Goal: Obtain resource: Download file/media

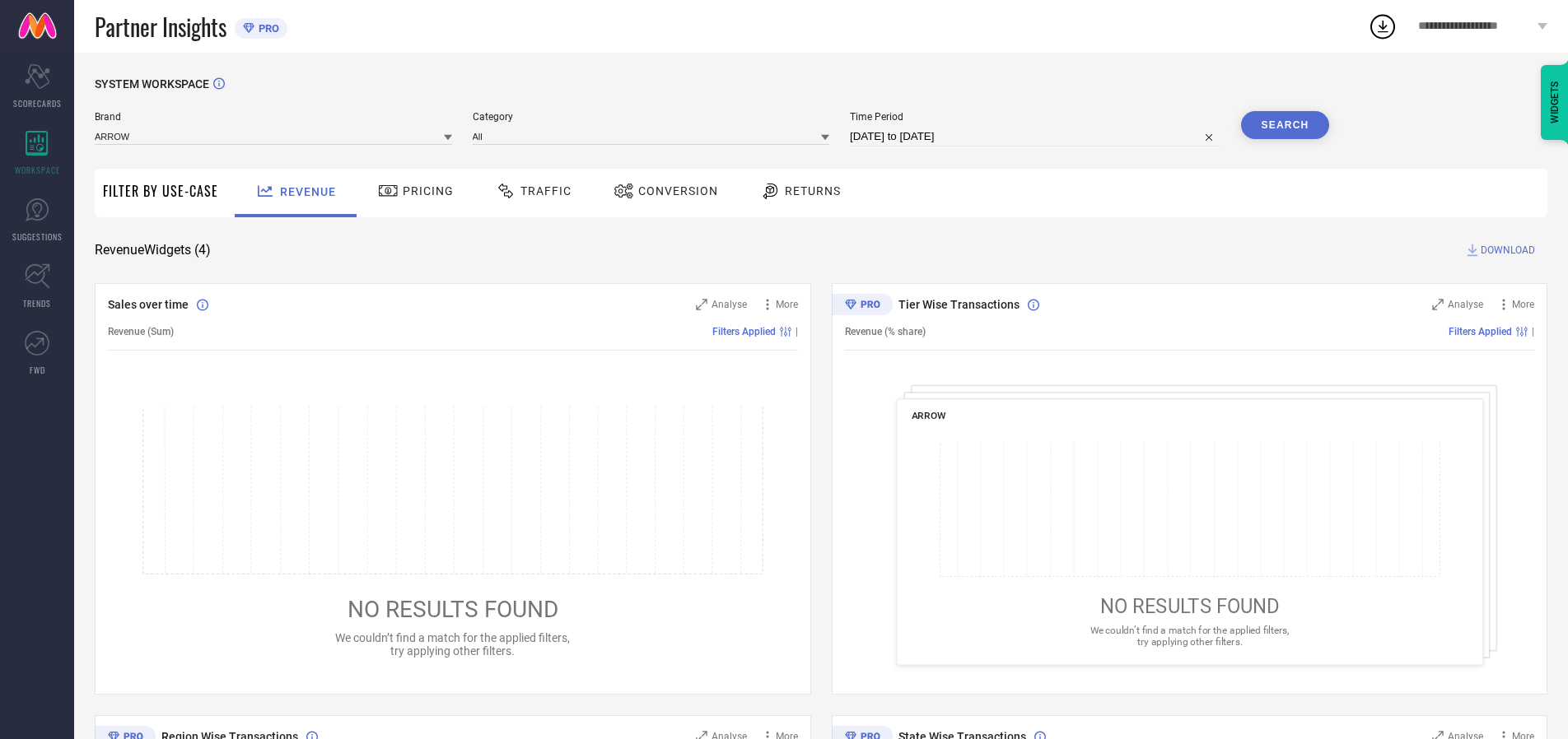
click at [529, 191] on span "Traffic" at bounding box center [546, 191] width 51 height 14
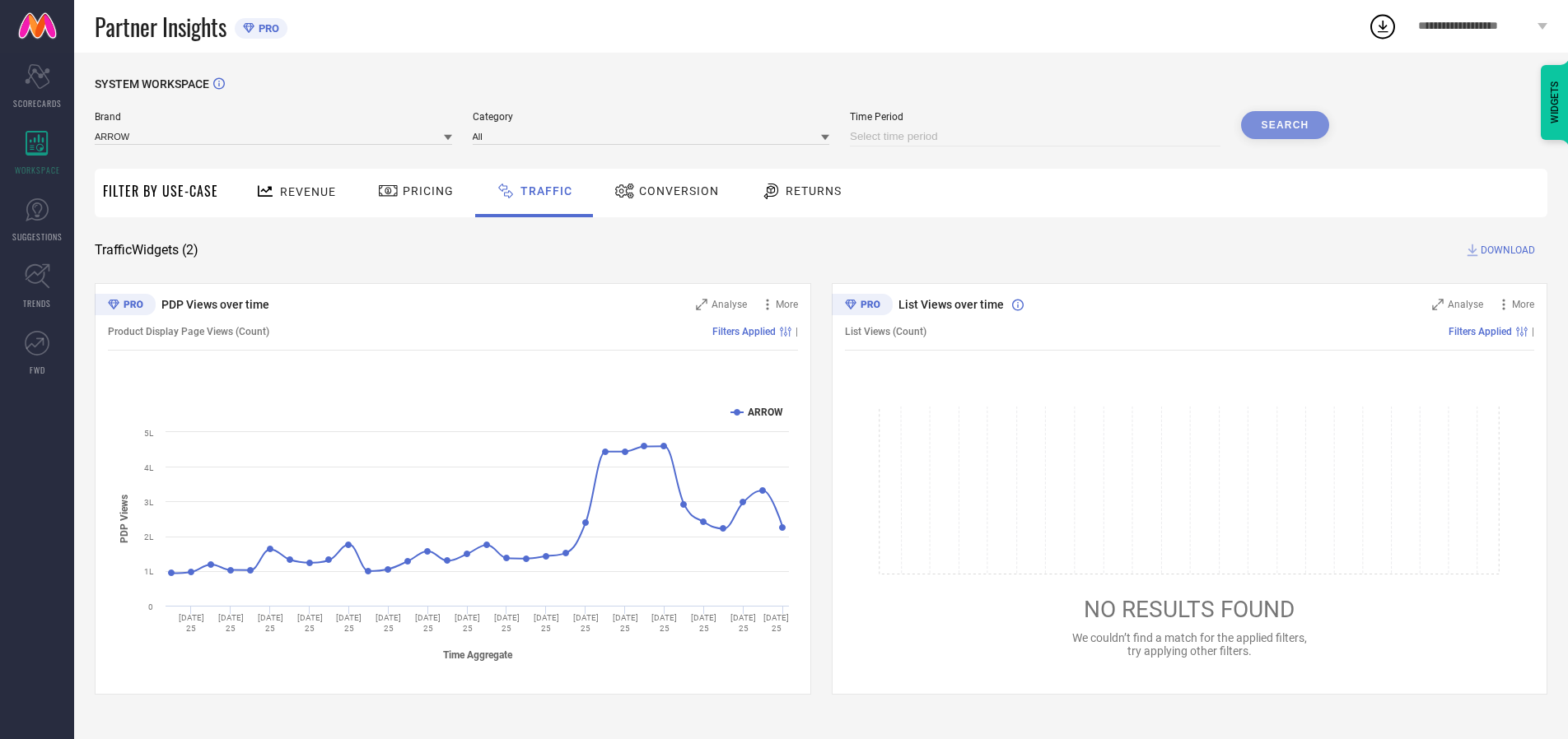
click at [1038, 137] on input at bounding box center [1035, 137] width 371 height 20
select select "9"
select select "2025"
select select "10"
select select "2025"
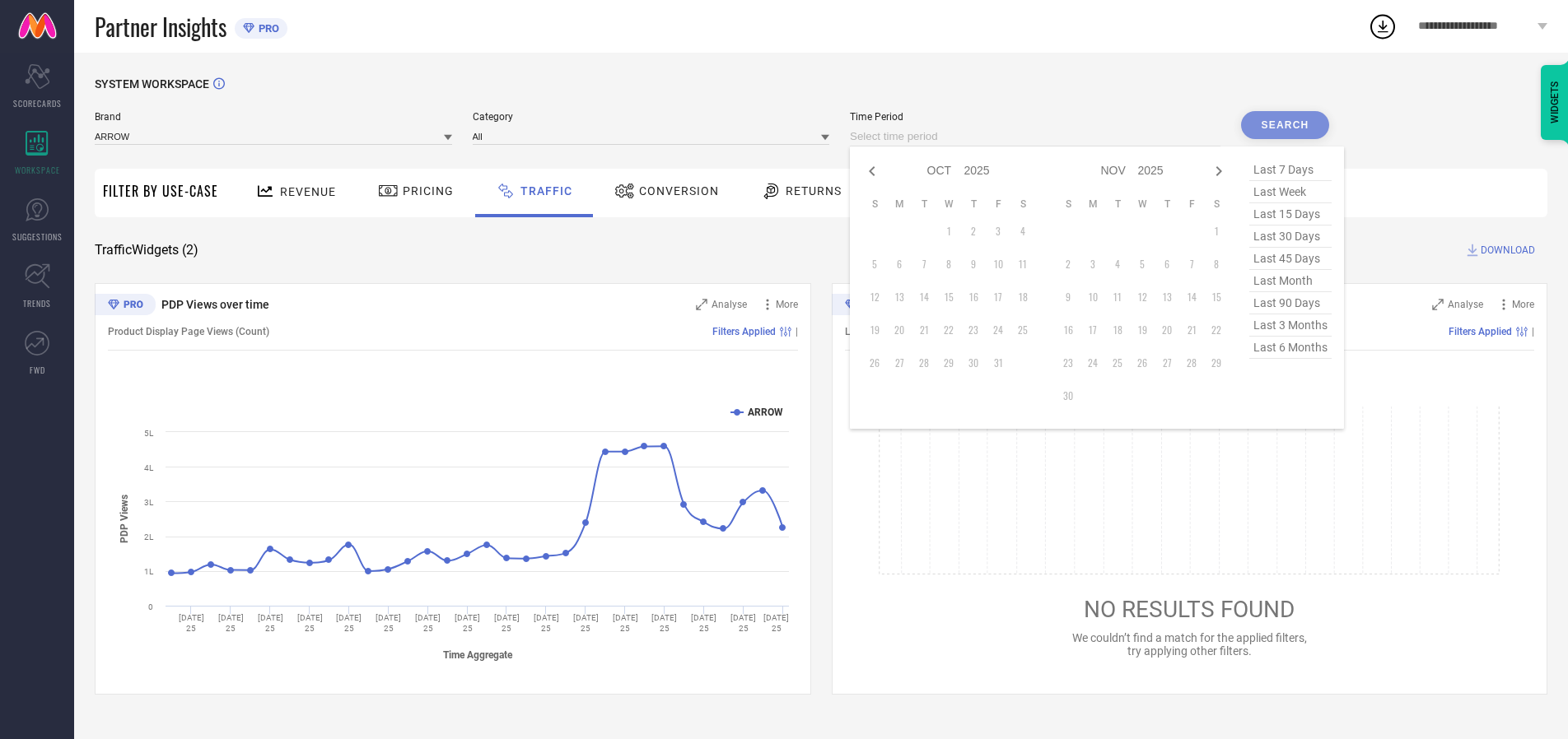
select select "8"
select select "2025"
select select "9"
select select "2025"
click at [1028, 330] on td "27" at bounding box center [1022, 329] width 24 height 24
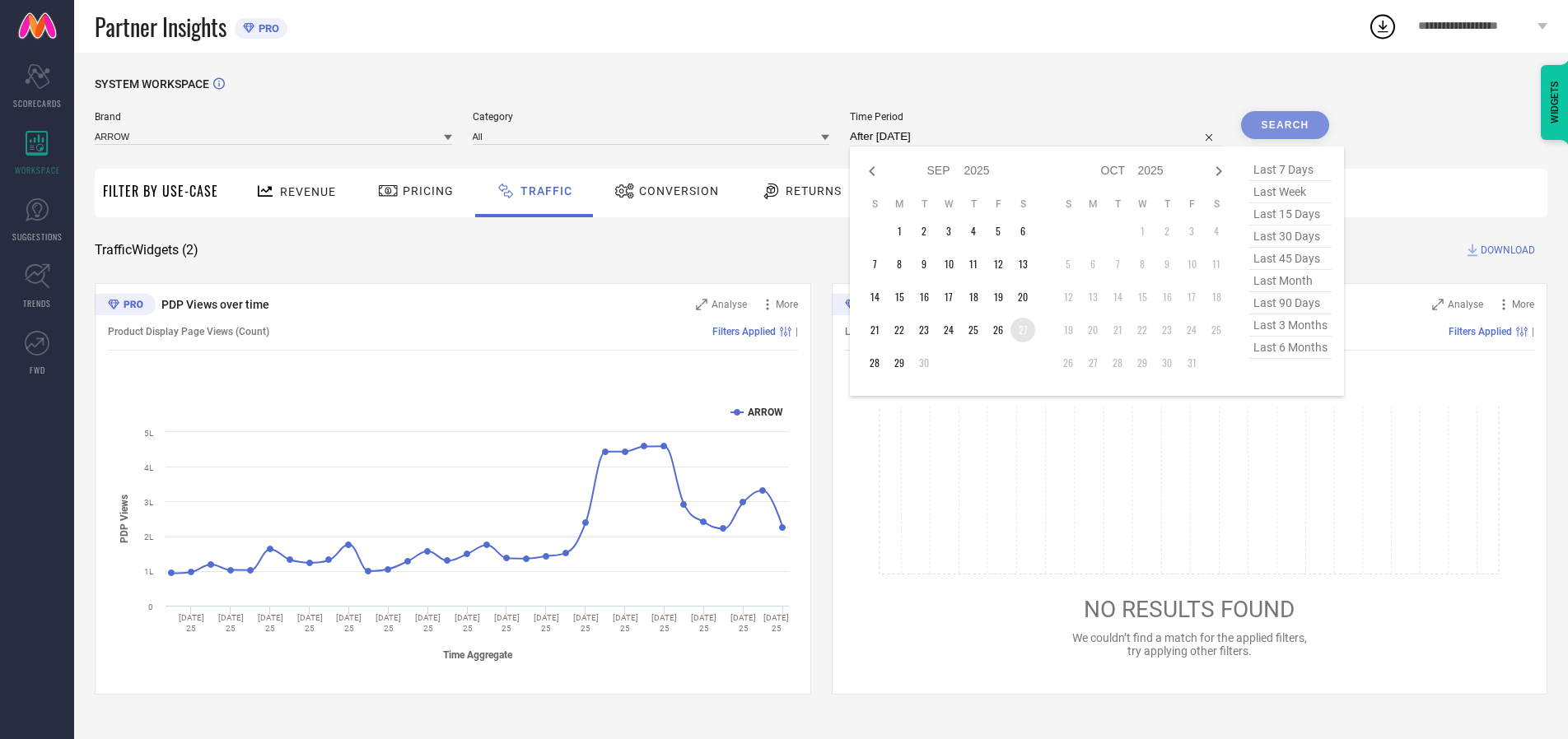
type input "[DATE] to [DATE]"
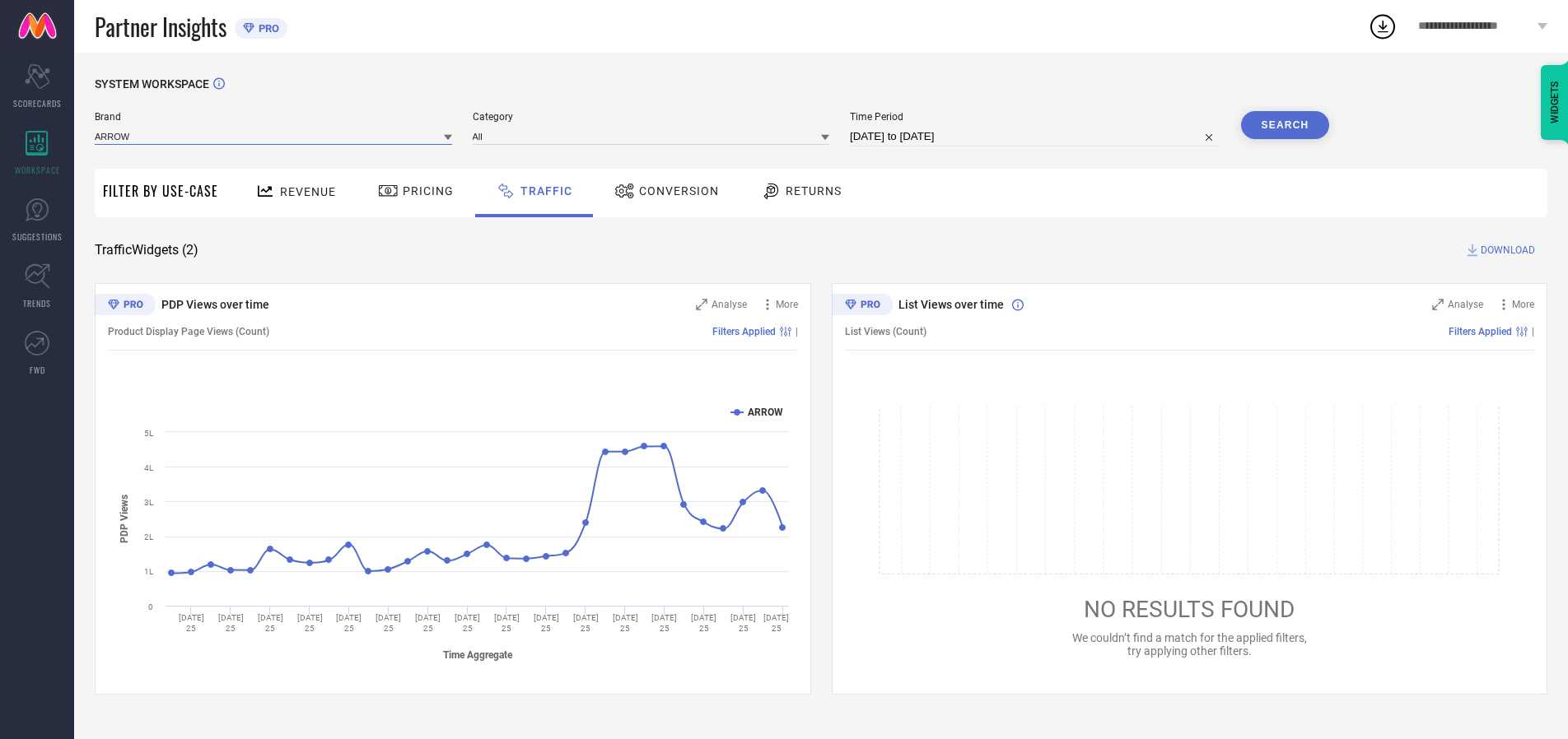
click at [274, 136] on input at bounding box center [273, 136] width 357 height 17
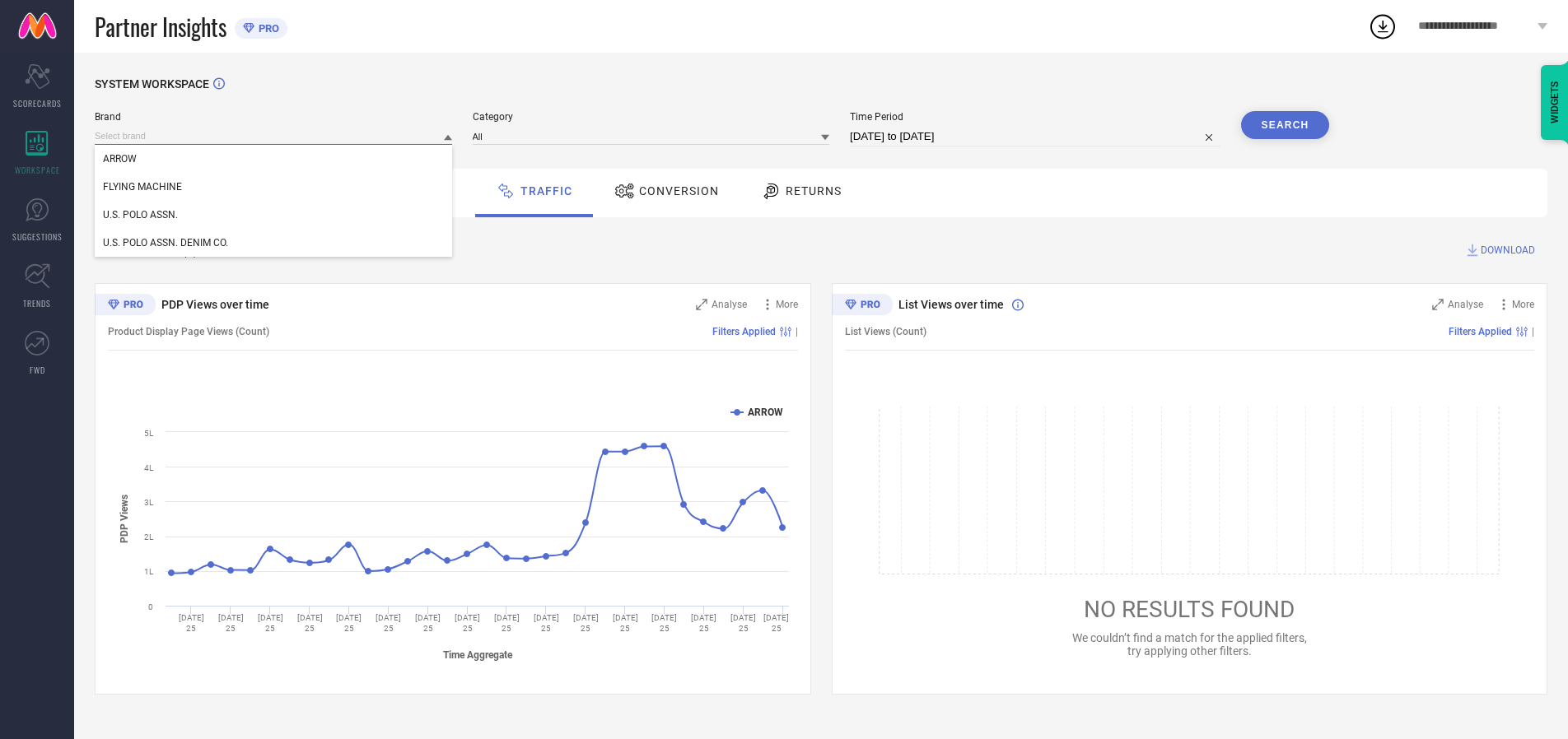
click at [274, 136] on input at bounding box center [273, 136] width 357 height 17
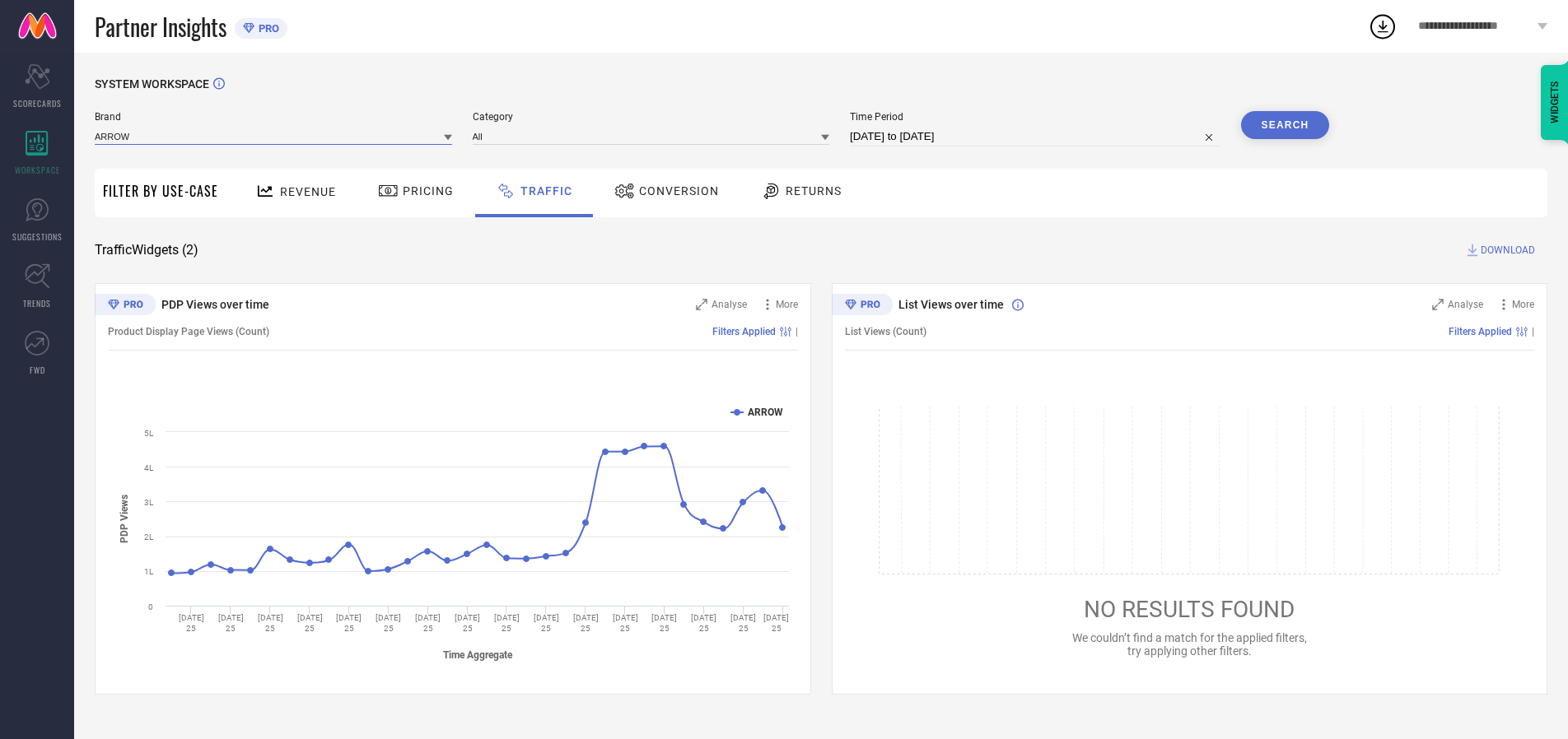
click at [274, 136] on input at bounding box center [273, 136] width 357 height 17
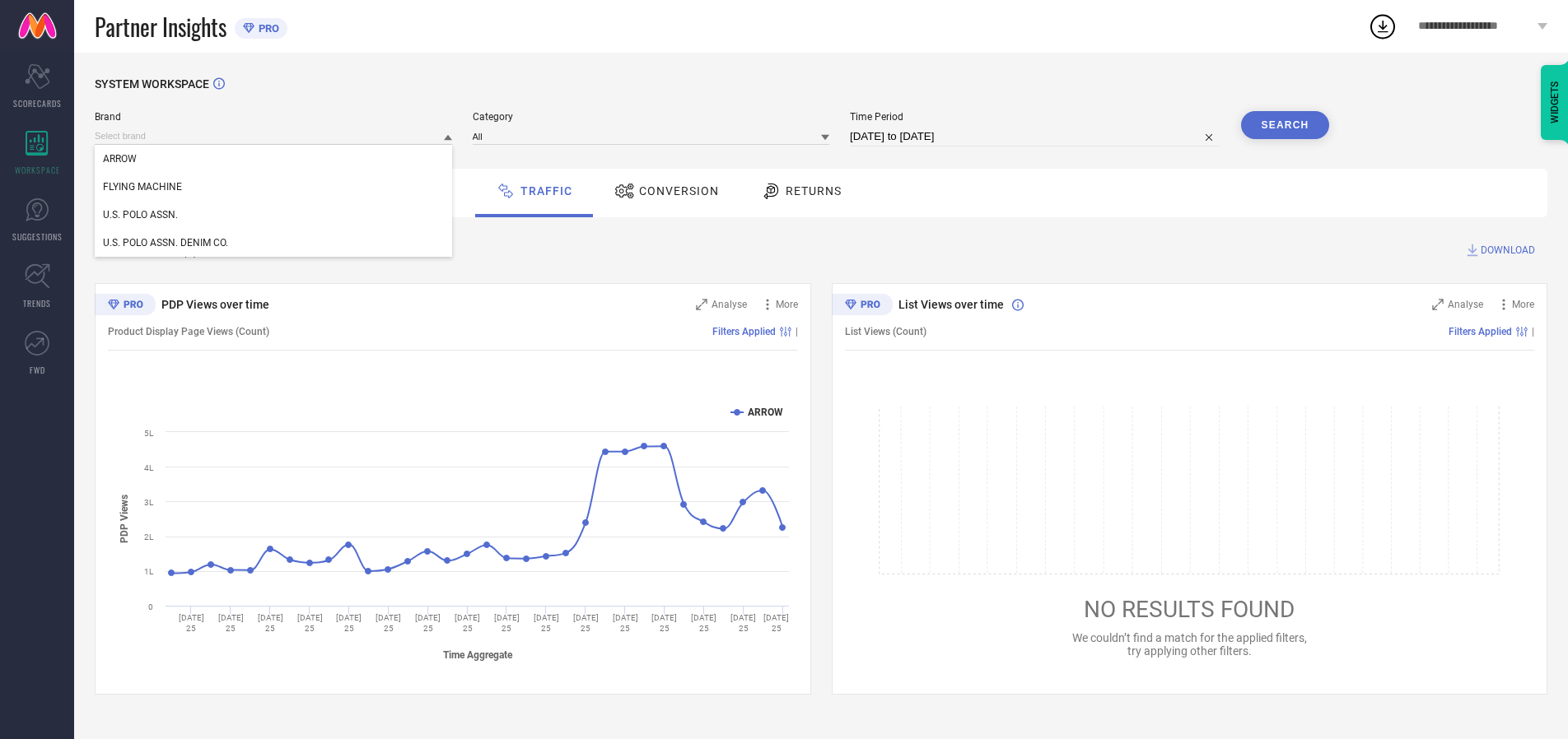
click at [274, 215] on div "U.S. POLO ASSN." at bounding box center [273, 214] width 357 height 28
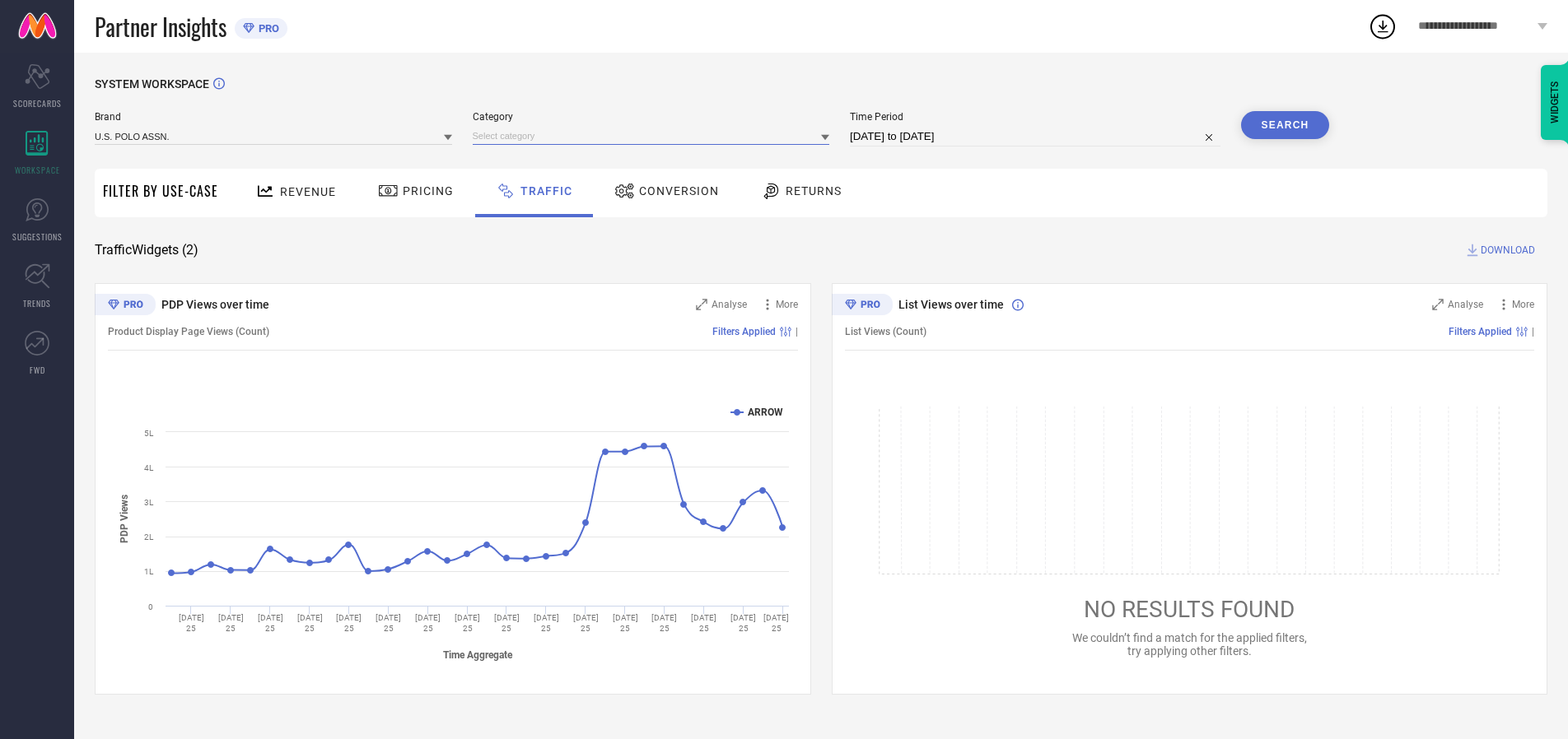
click at [655, 136] on input at bounding box center [651, 136] width 357 height 17
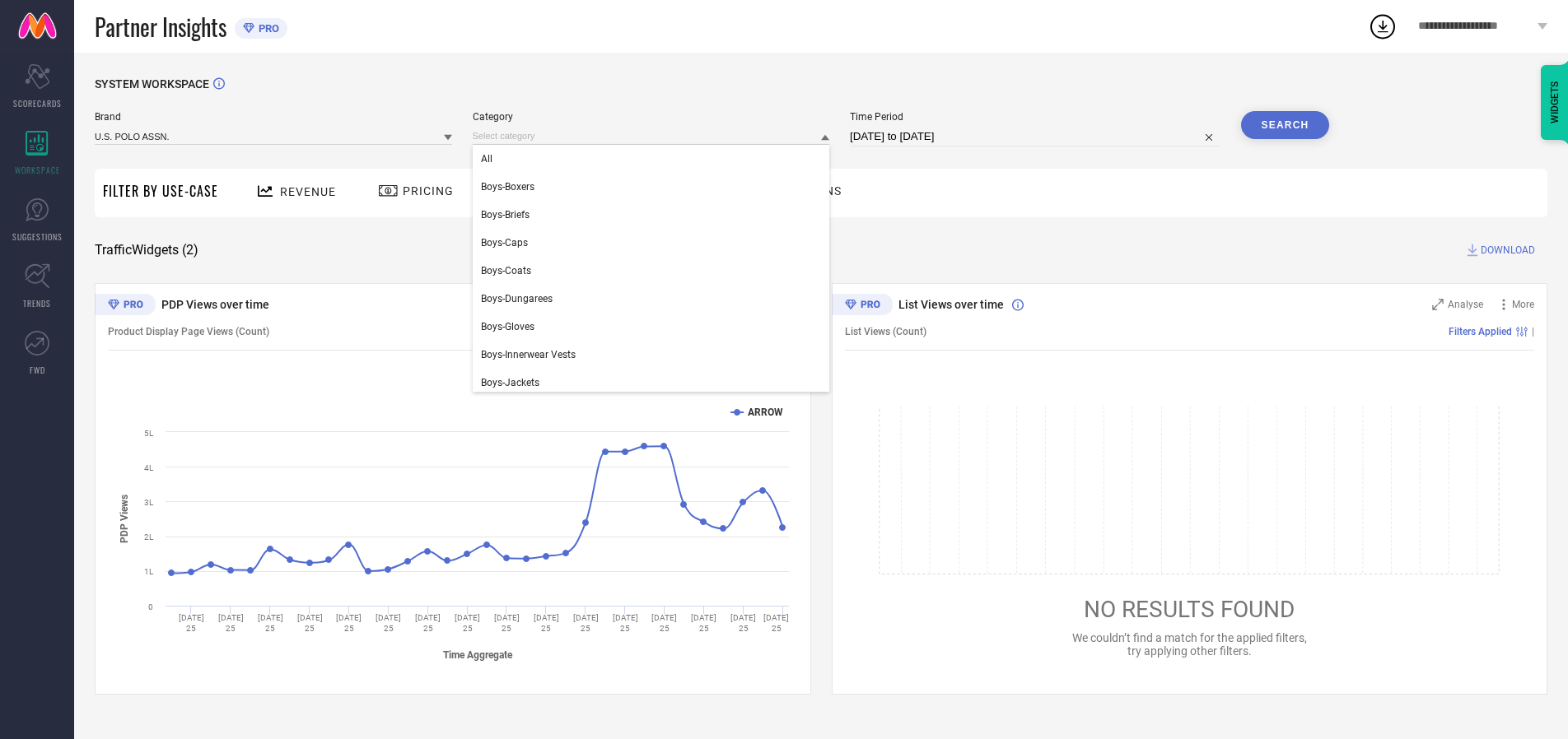
click at [655, 159] on div "All" at bounding box center [651, 158] width 357 height 28
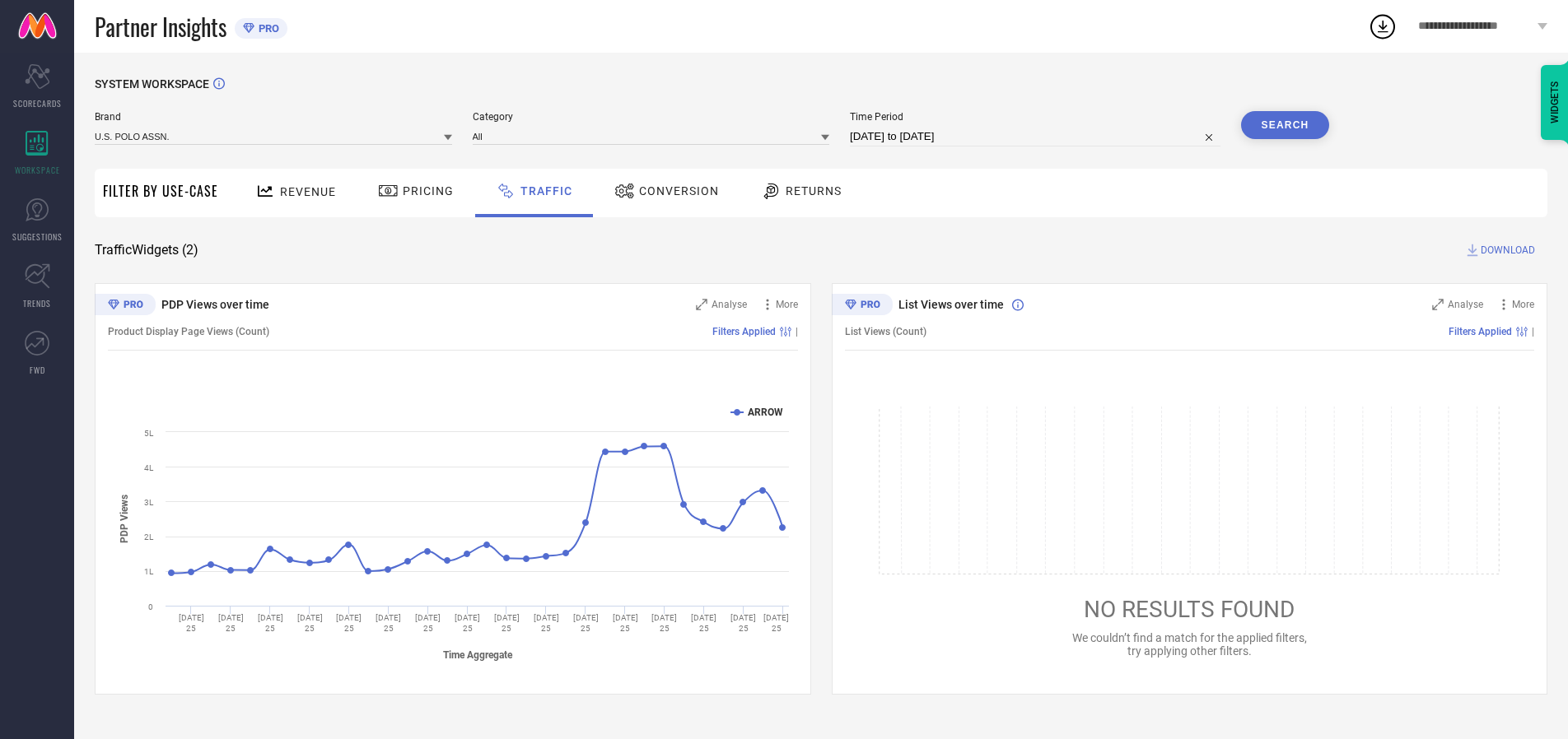
click at [1285, 125] on button "Search" at bounding box center [1286, 125] width 89 height 28
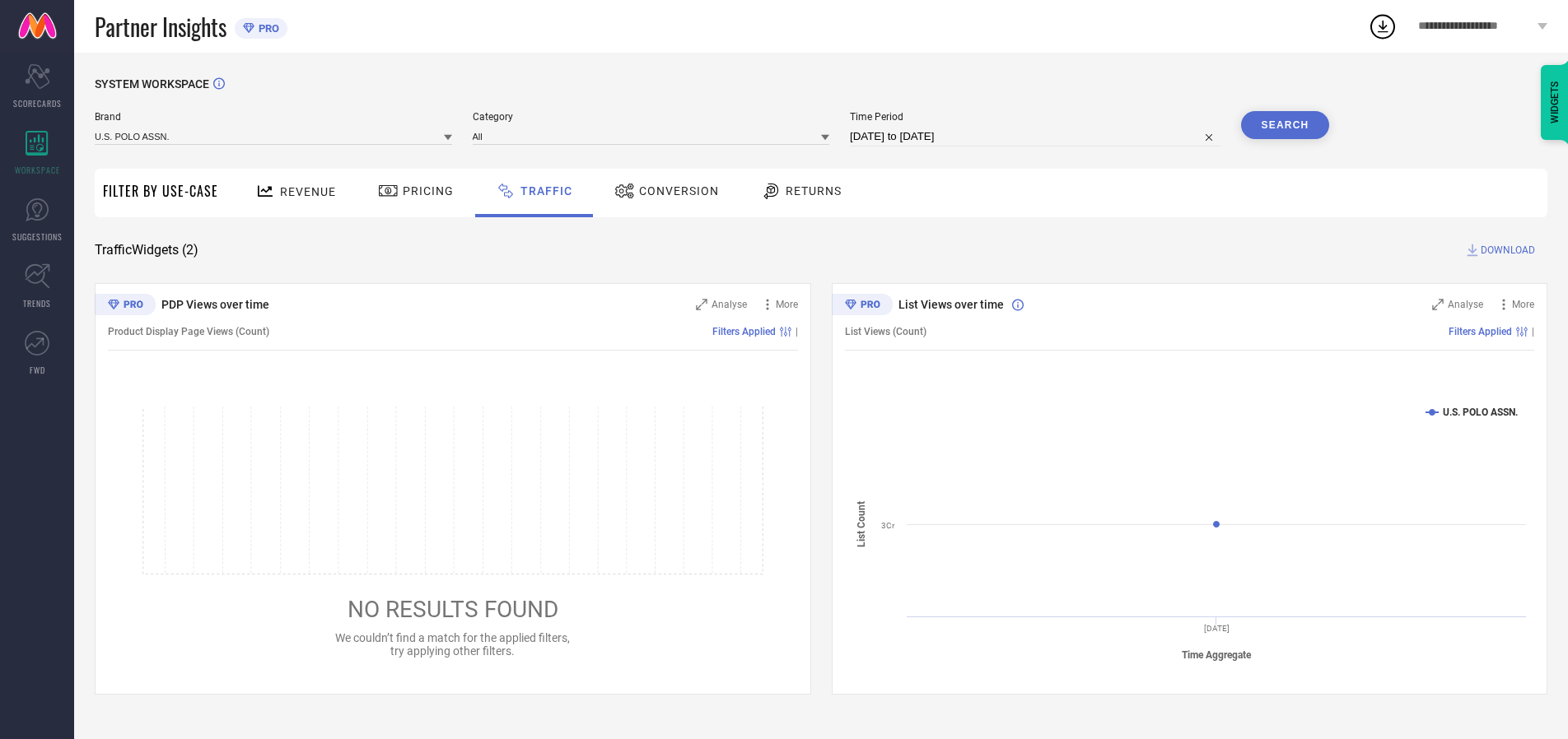
click at [1506, 251] on span "DOWNLOAD" at bounding box center [1508, 251] width 54 height 16
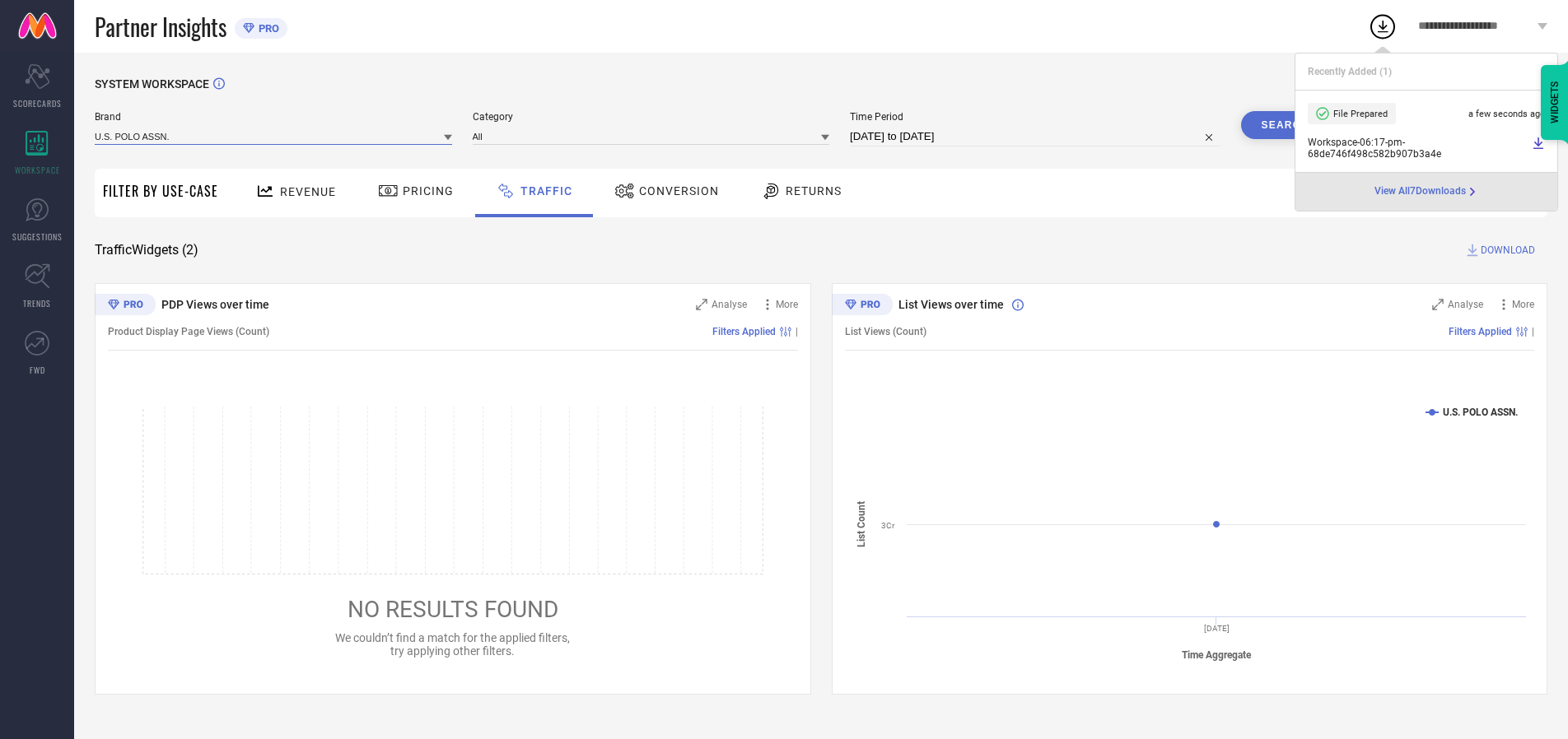
click at [274, 136] on input at bounding box center [273, 136] width 357 height 17
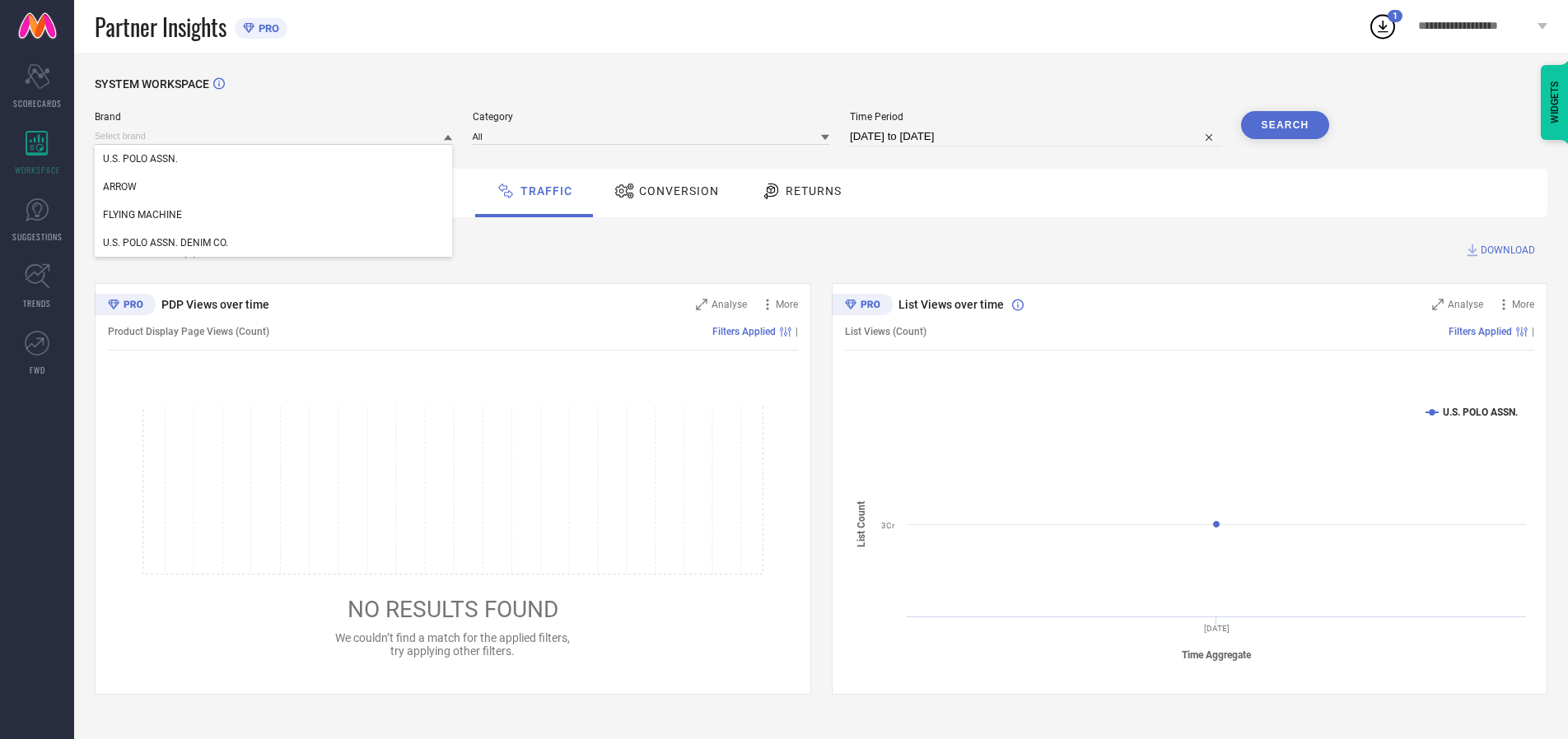
click at [274, 243] on div "U.S. POLO ASSN. DENIM CO." at bounding box center [273, 242] width 357 height 28
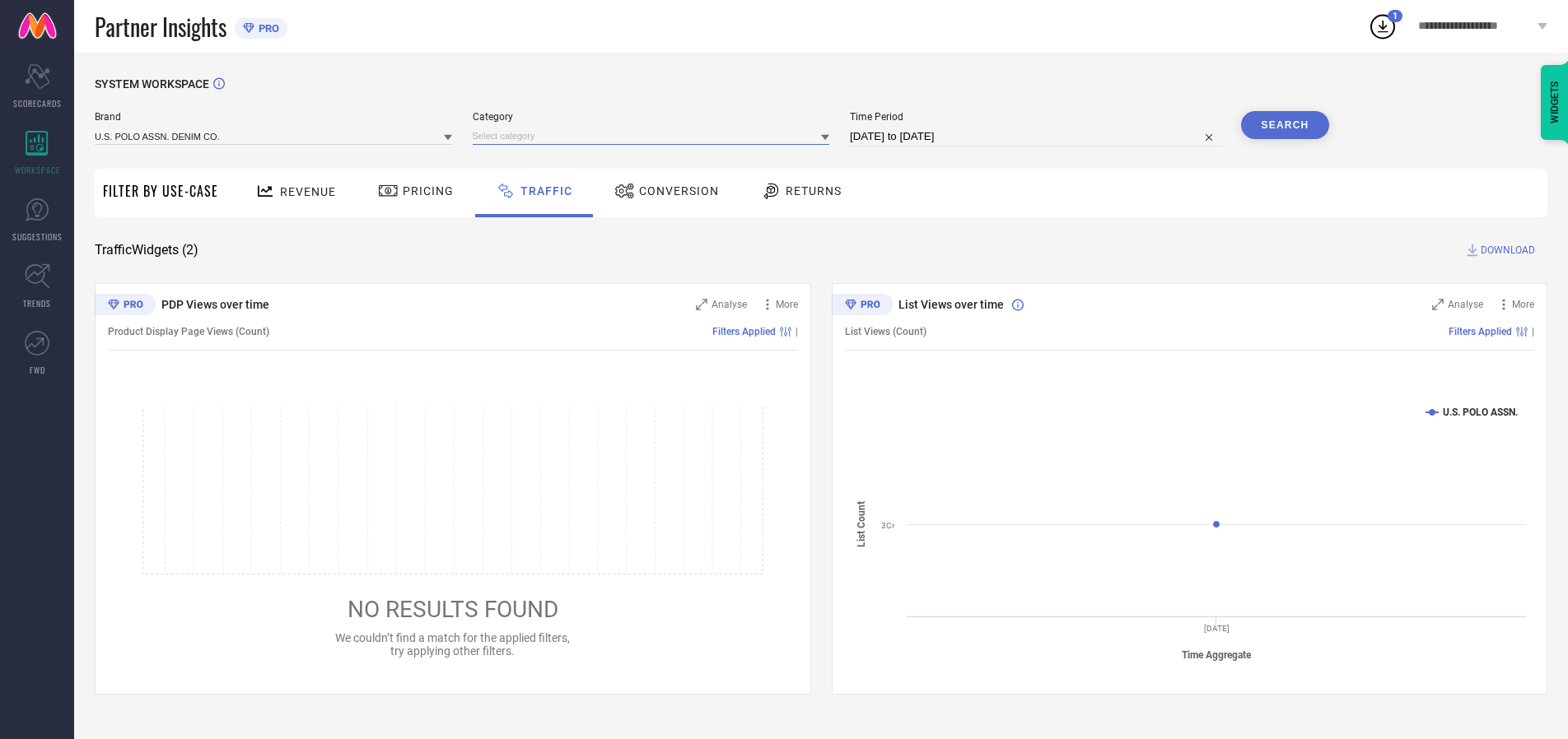
click at [655, 136] on input at bounding box center [651, 136] width 357 height 17
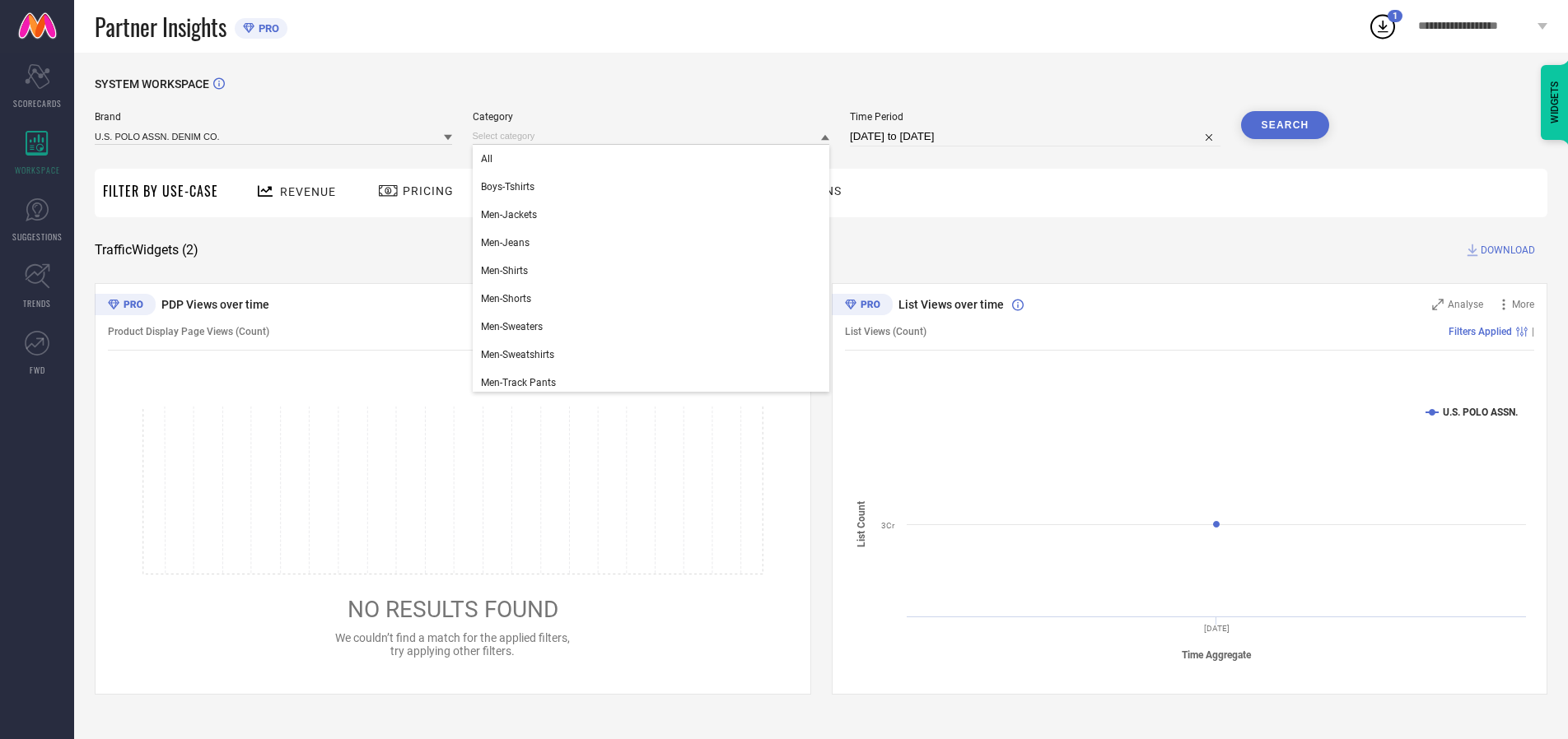
click at [655, 159] on div "All" at bounding box center [651, 158] width 357 height 28
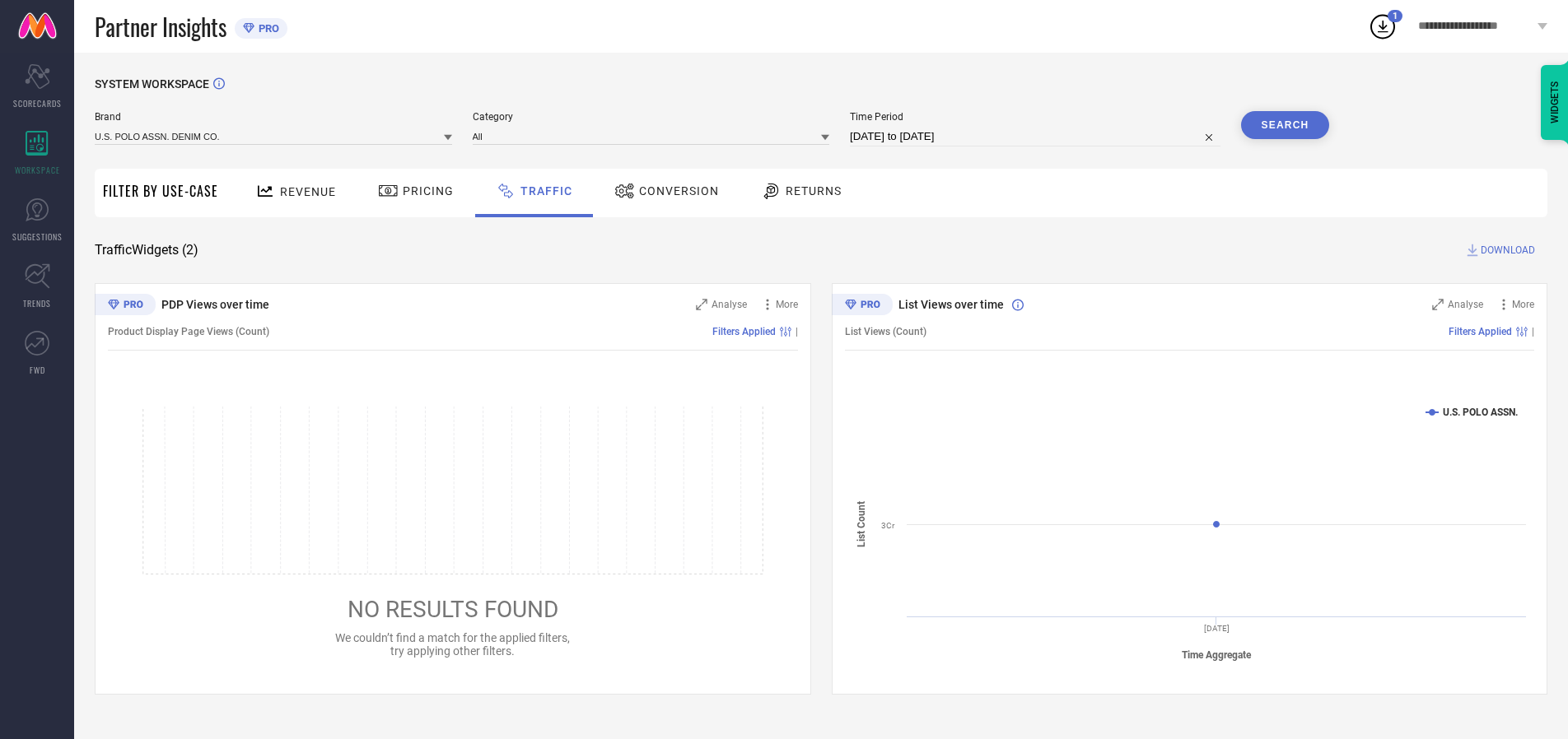
click at [1285, 125] on button "Search" at bounding box center [1286, 125] width 89 height 28
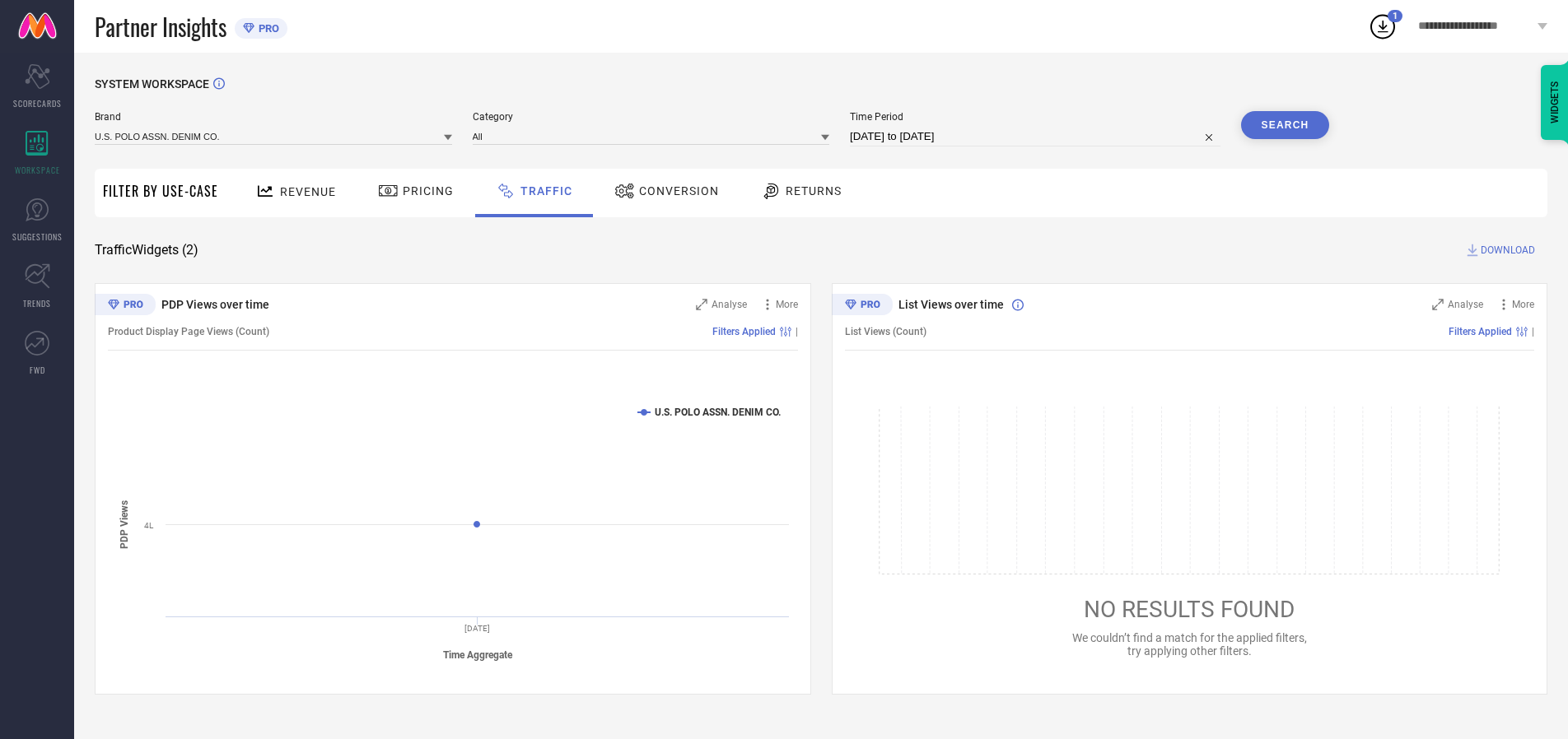
click at [1506, 251] on span "DOWNLOAD" at bounding box center [1508, 251] width 54 height 16
click at [1038, 137] on input at bounding box center [1035, 137] width 371 height 20
select select "9"
select select "2025"
select select "10"
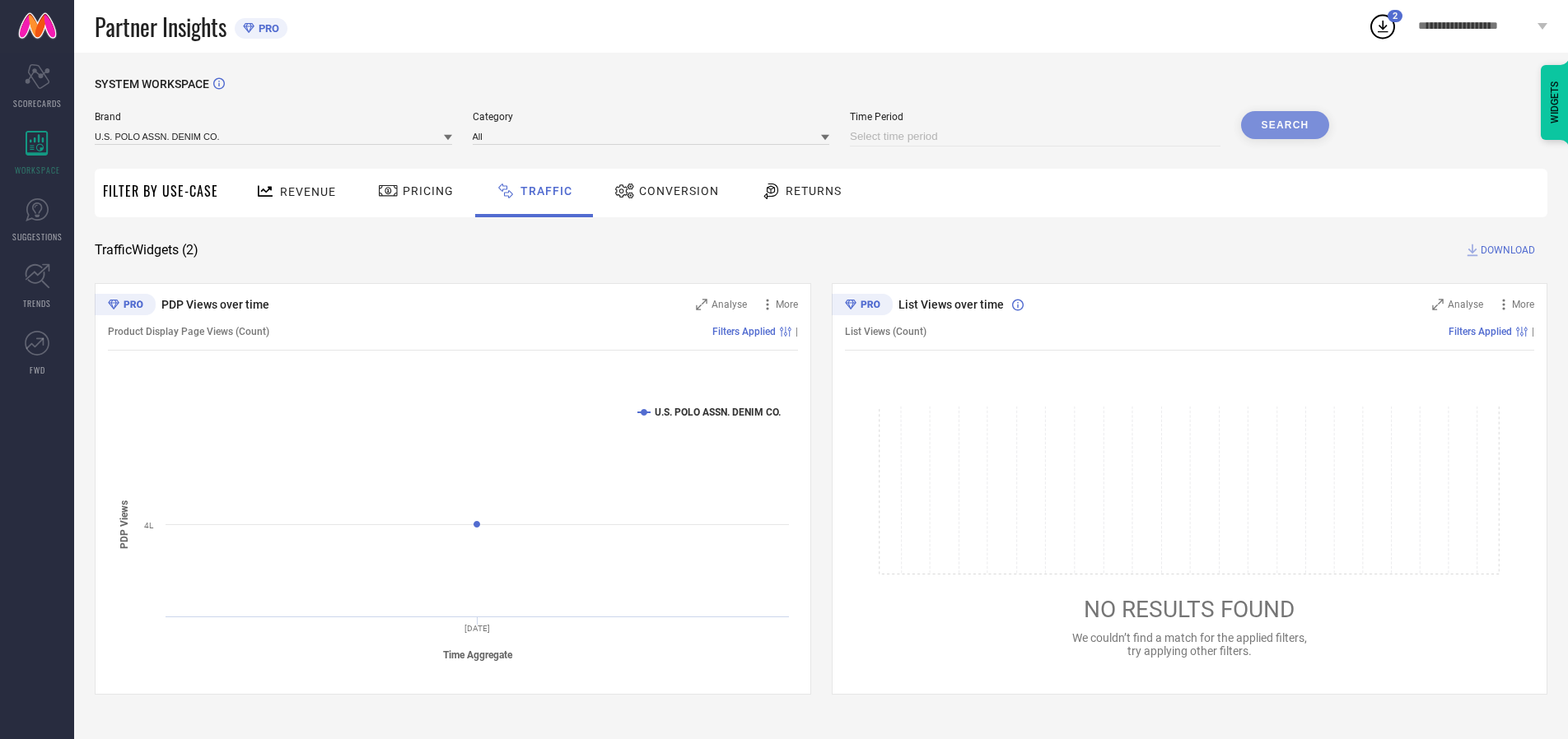
select select "2025"
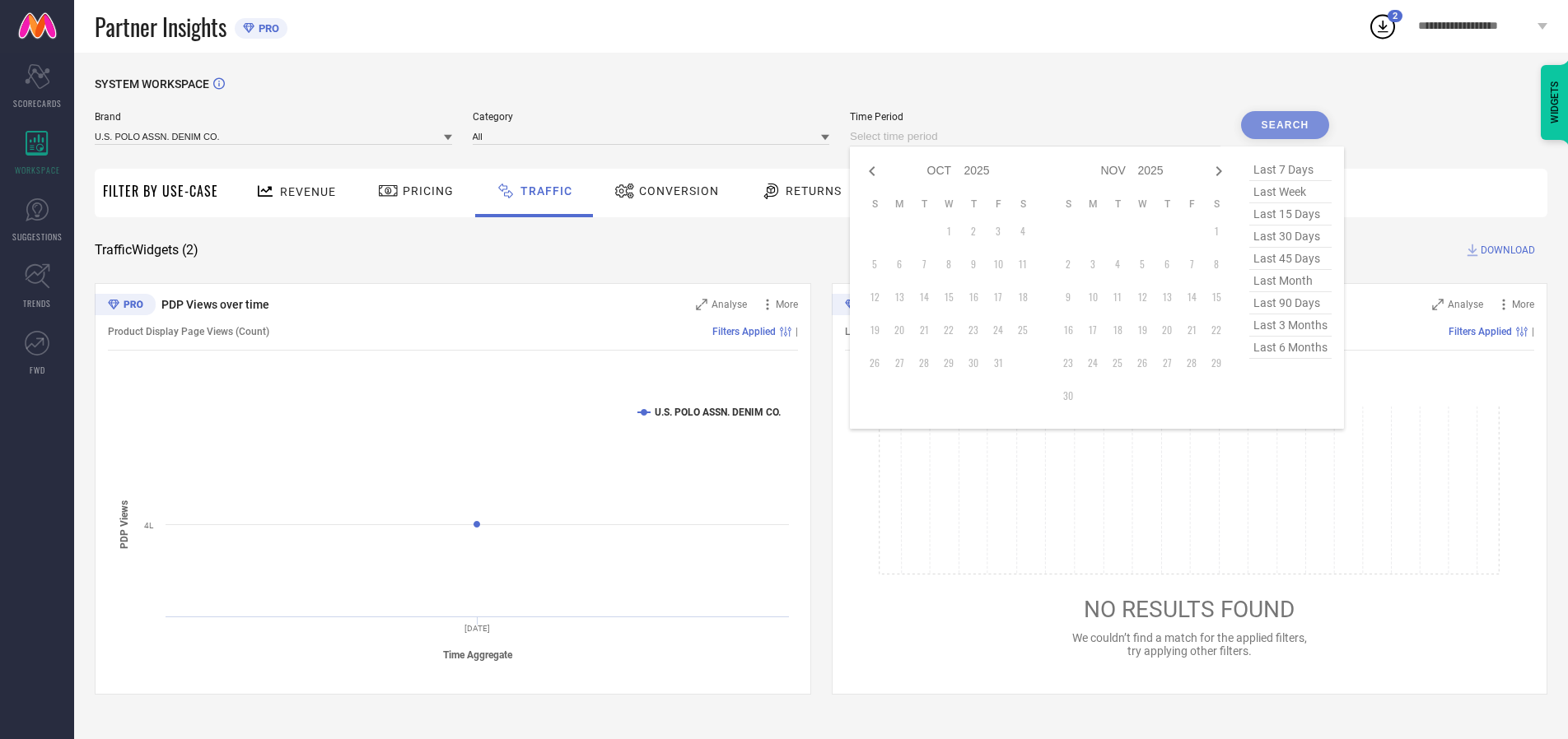
select select "8"
select select "2025"
select select "9"
select select "2025"
click at [879, 363] on td "28" at bounding box center [874, 363] width 24 height 24
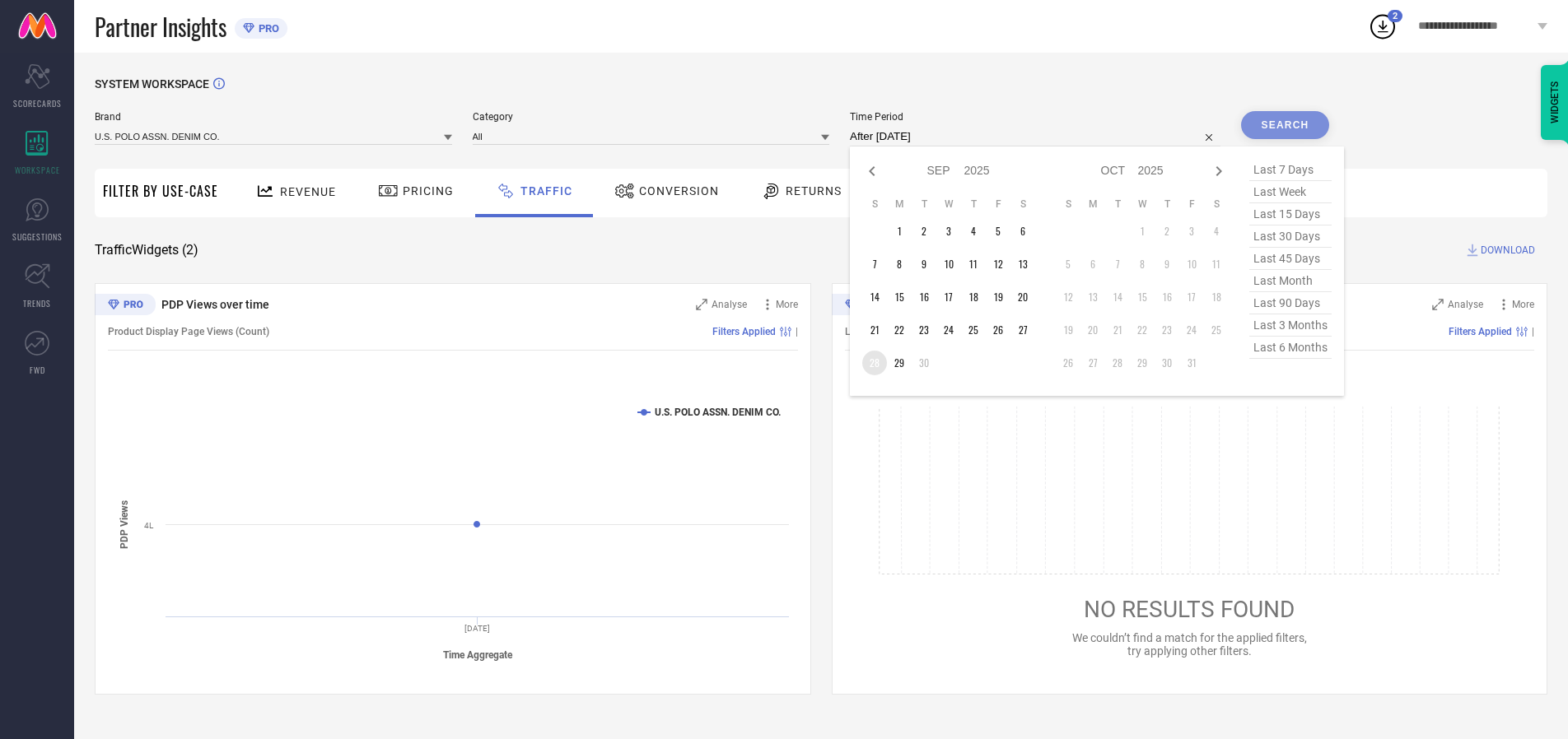
type input "[DATE] to [DATE]"
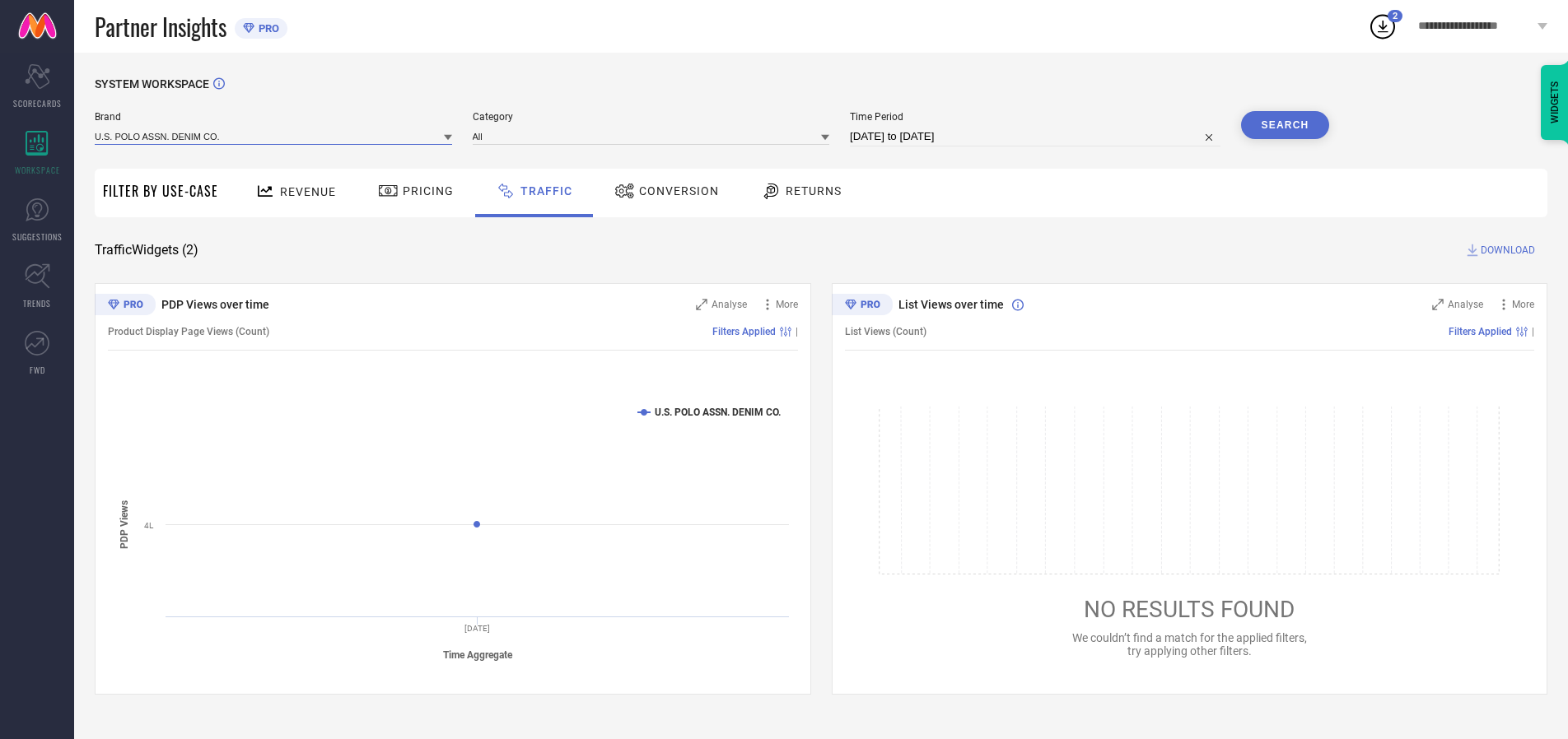
click at [274, 136] on input at bounding box center [273, 136] width 357 height 17
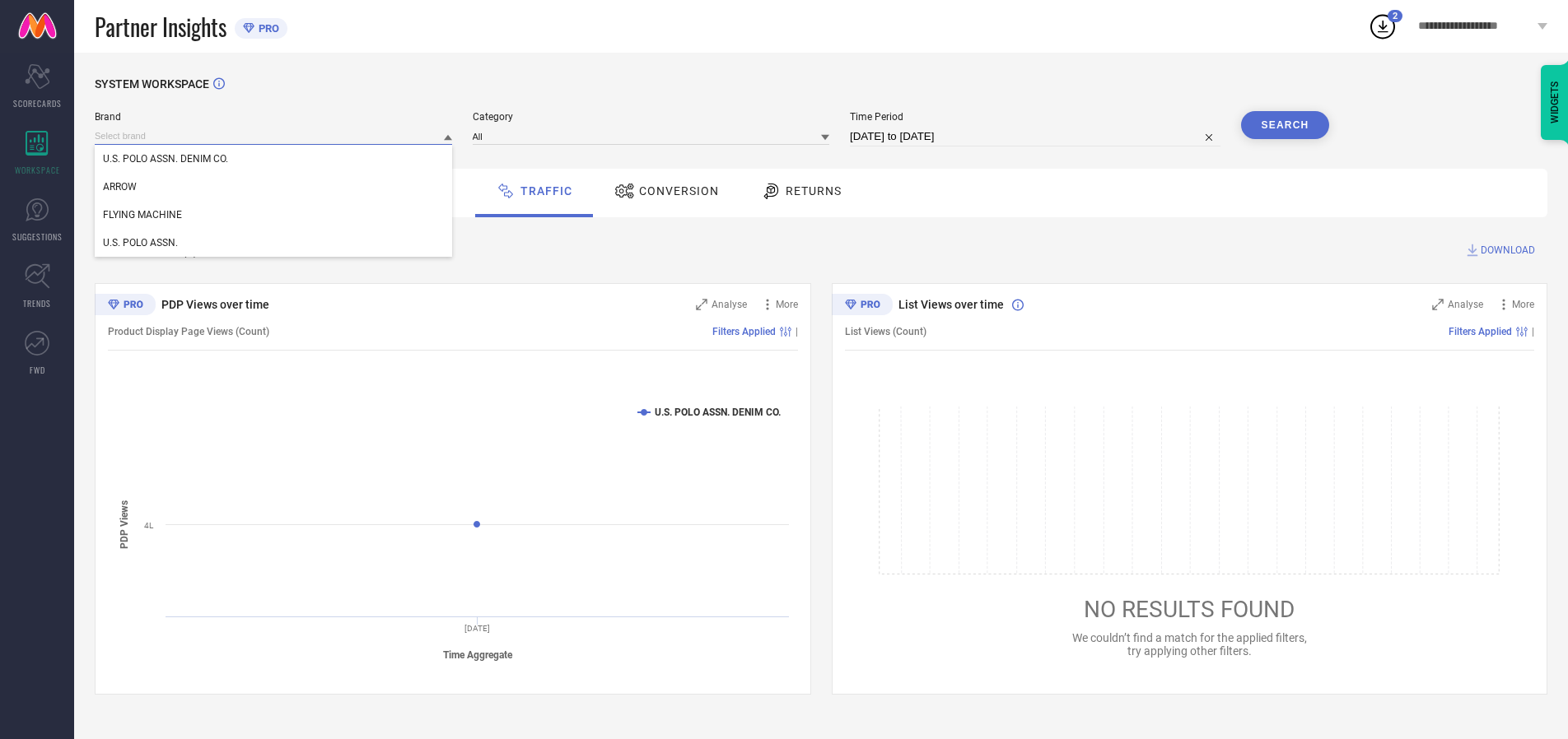
click at [274, 136] on input at bounding box center [273, 136] width 357 height 17
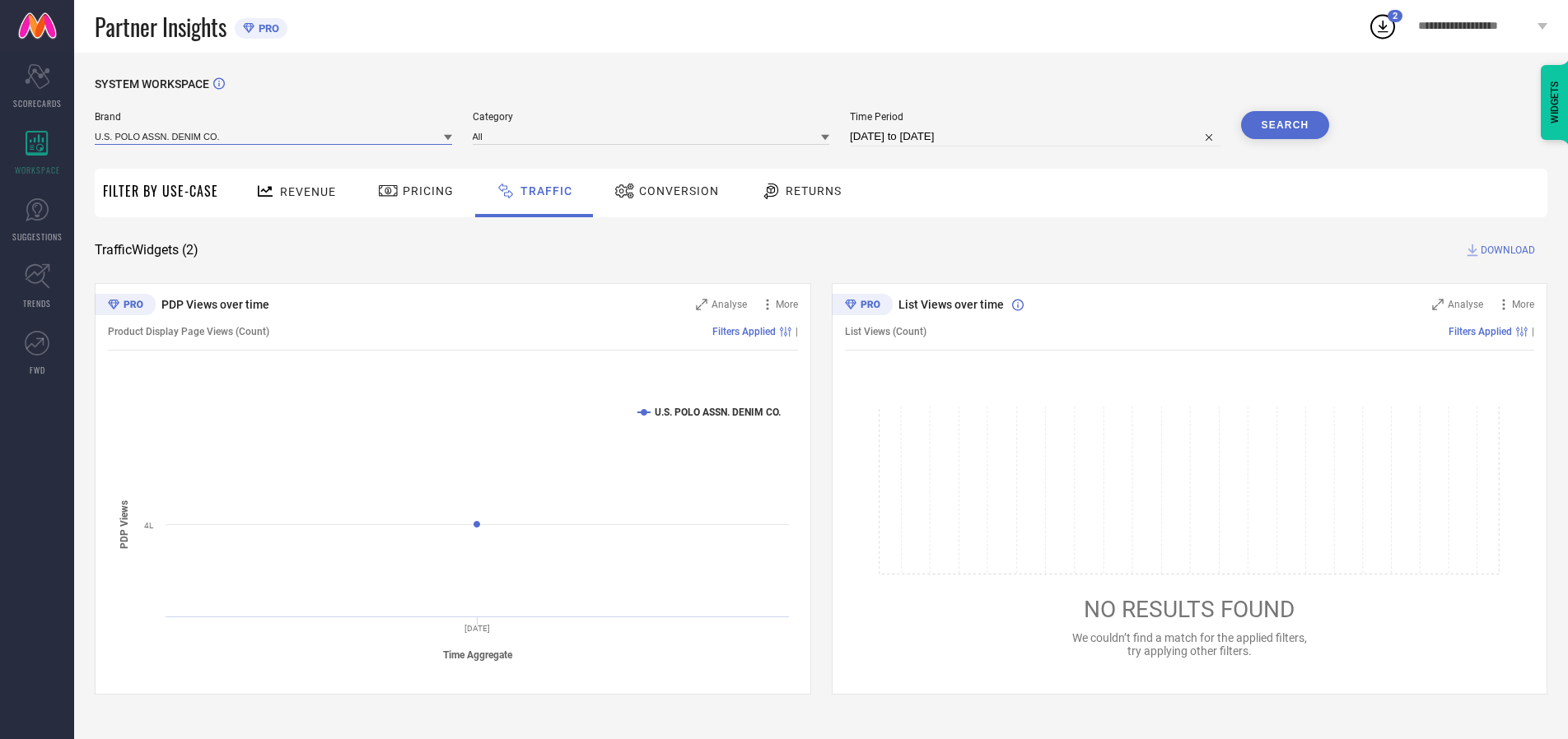
click at [274, 136] on input at bounding box center [273, 136] width 357 height 17
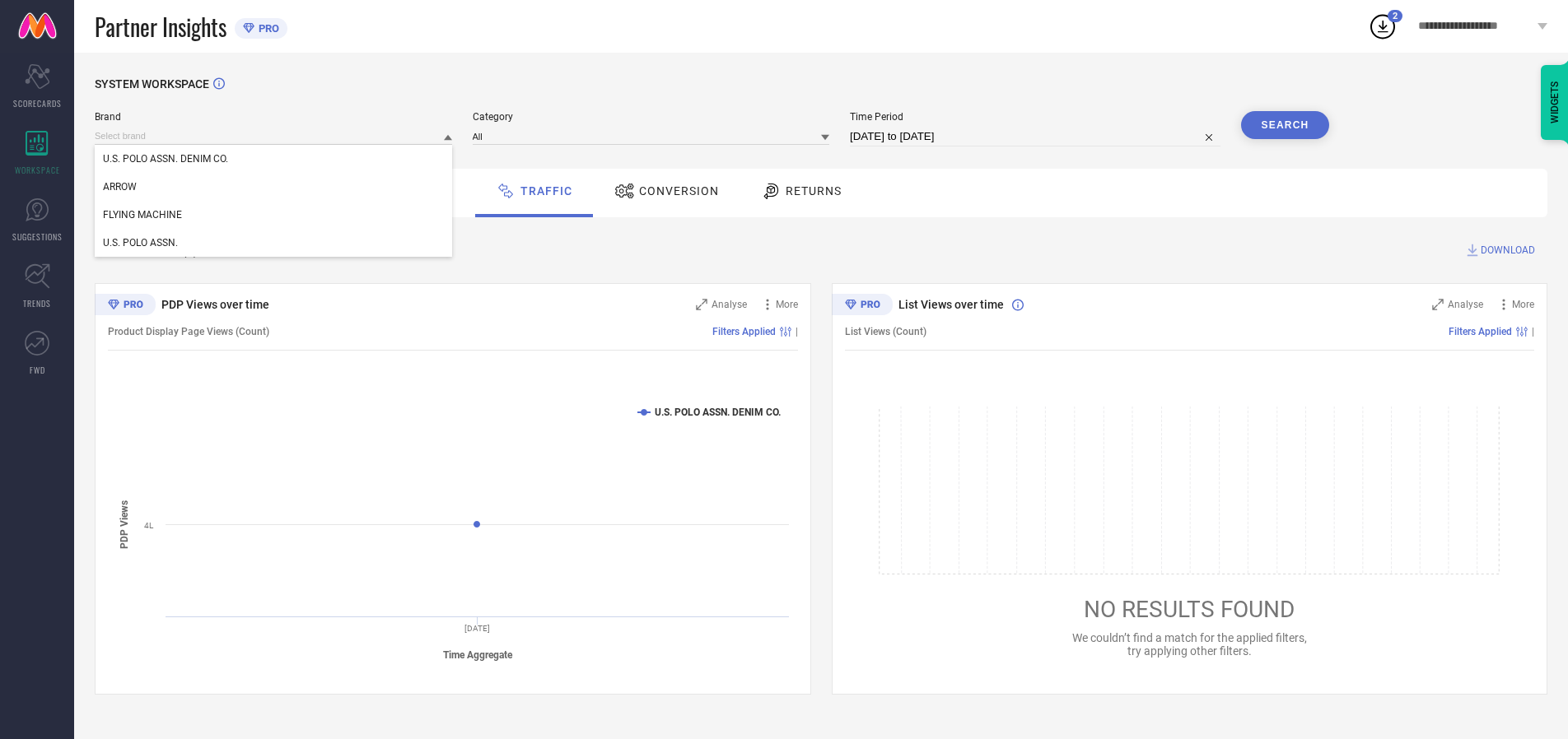
click at [274, 159] on div "U.S. POLO ASSN. DENIM CO." at bounding box center [273, 158] width 357 height 28
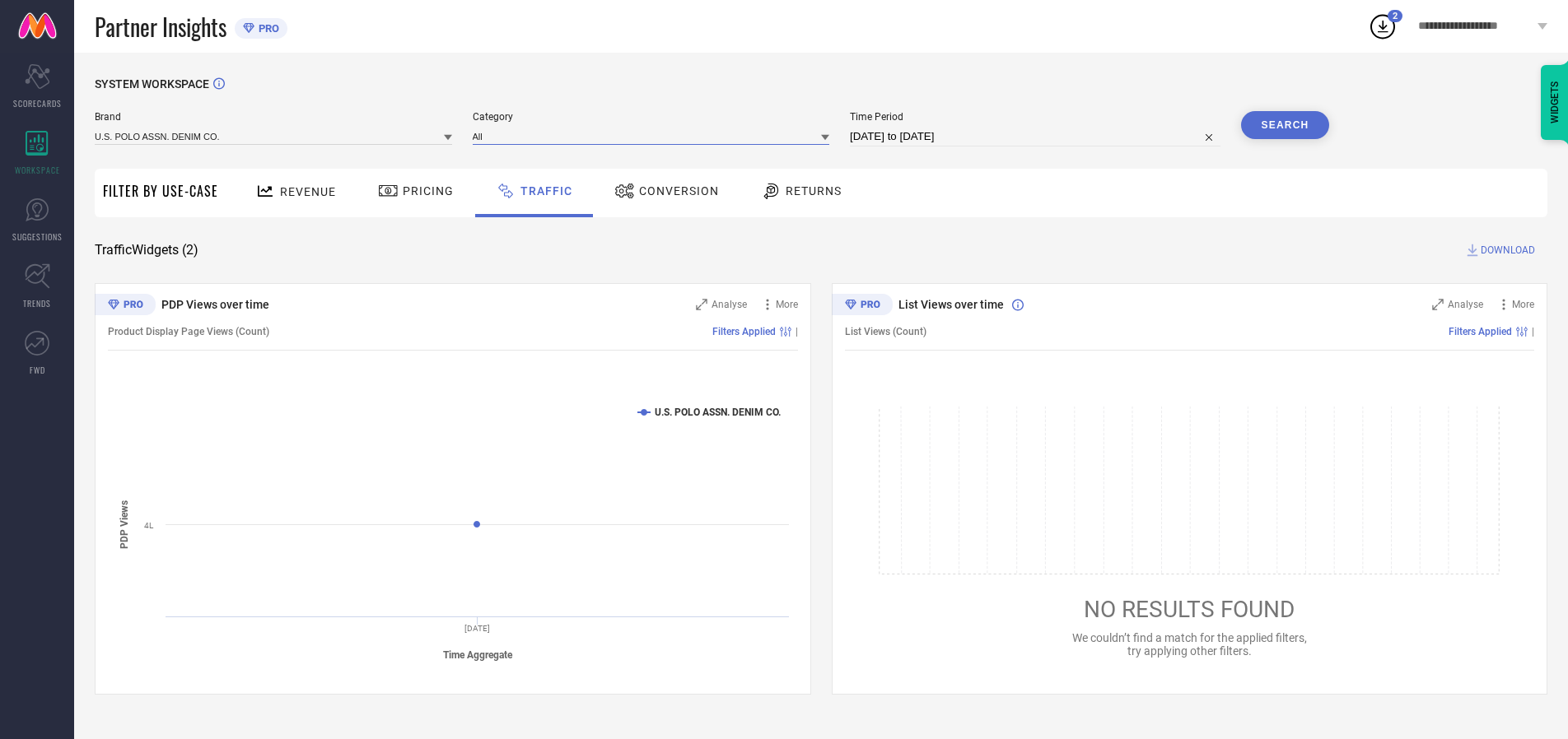
click at [655, 136] on input at bounding box center [651, 136] width 357 height 17
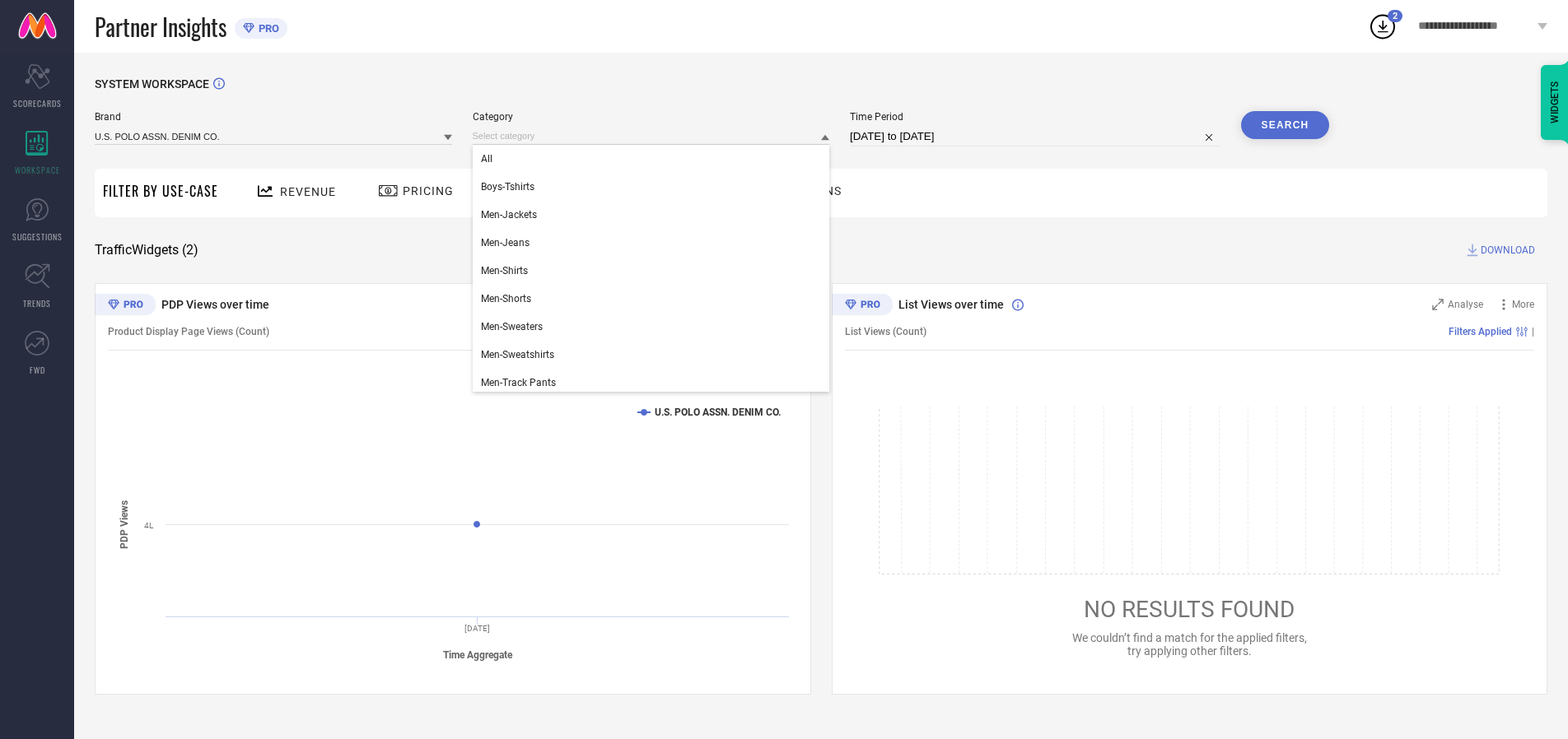
click at [655, 159] on div "All" at bounding box center [651, 158] width 357 height 28
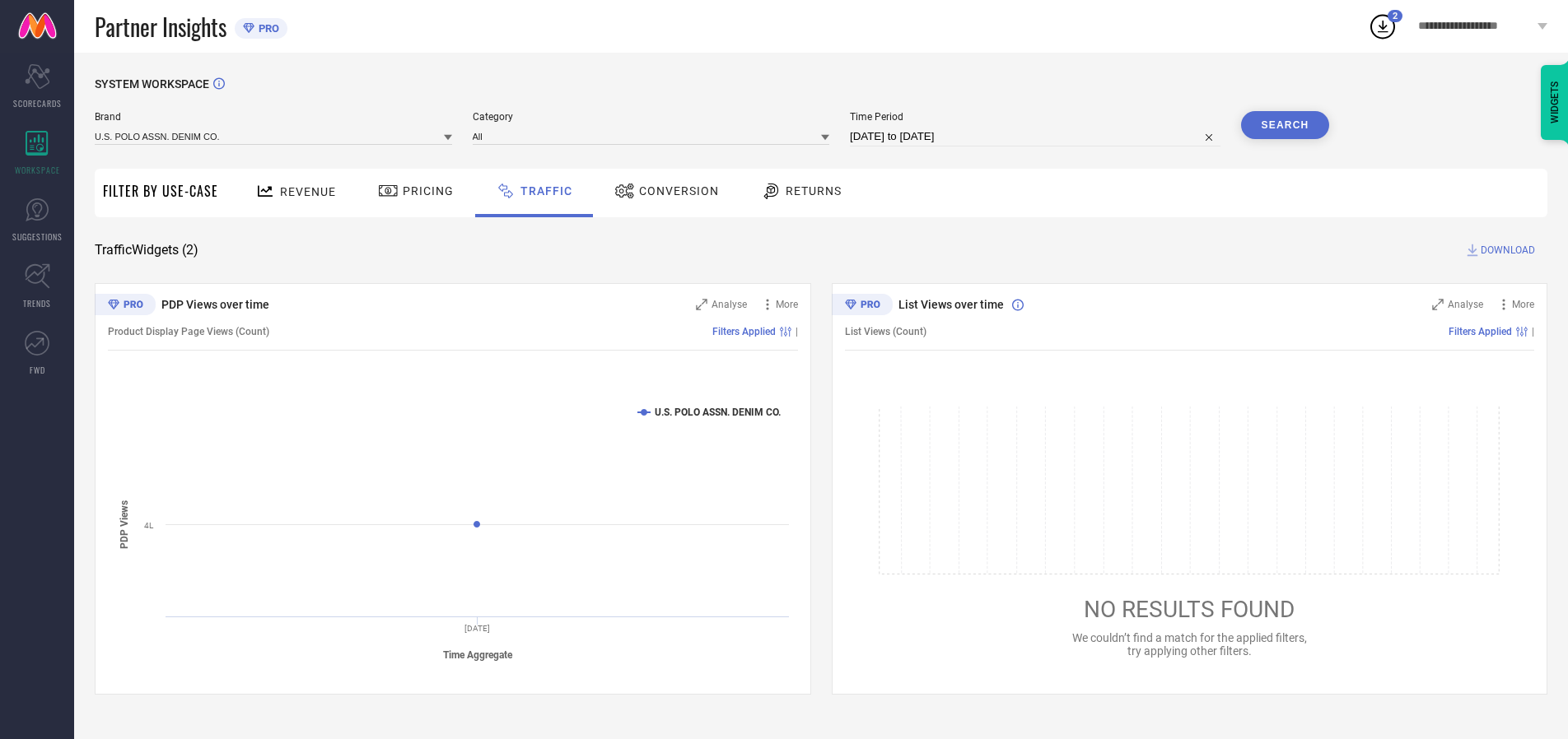
click at [1285, 125] on button "Search" at bounding box center [1286, 125] width 89 height 28
click at [1506, 251] on span "DOWNLOAD" at bounding box center [1508, 251] width 54 height 16
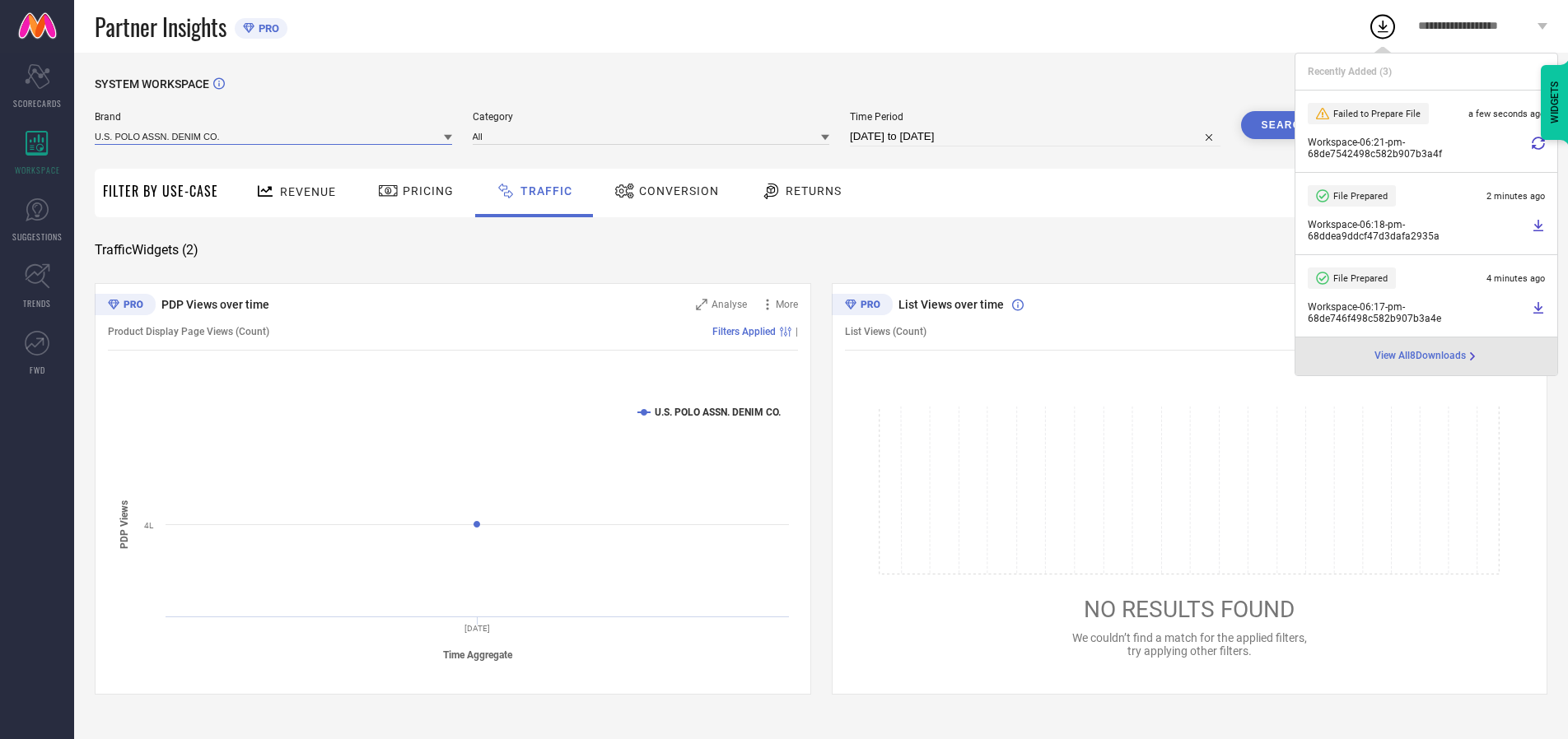
click at [274, 136] on input at bounding box center [273, 136] width 357 height 17
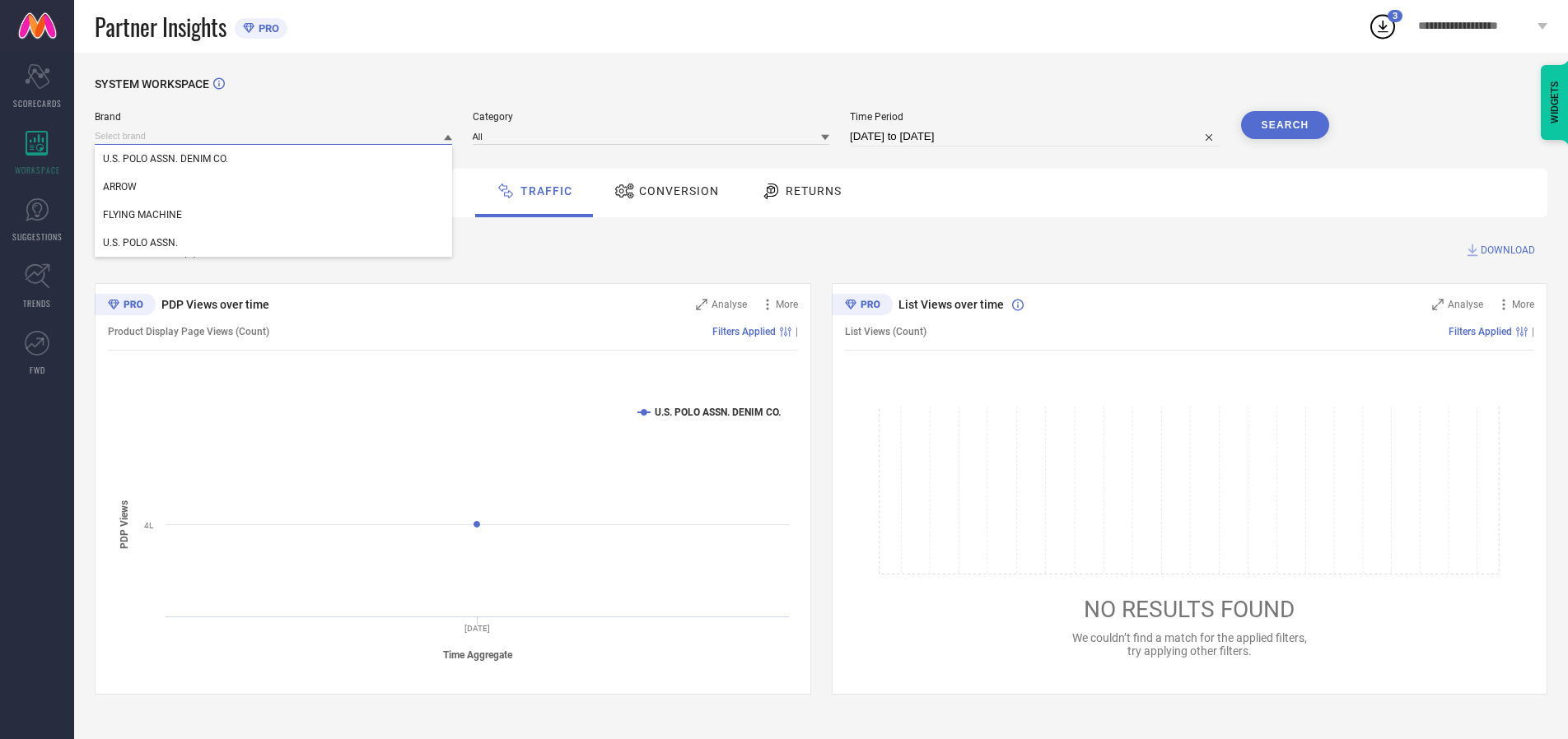
click at [274, 243] on div "U.S. POLO ASSN." at bounding box center [273, 242] width 357 height 28
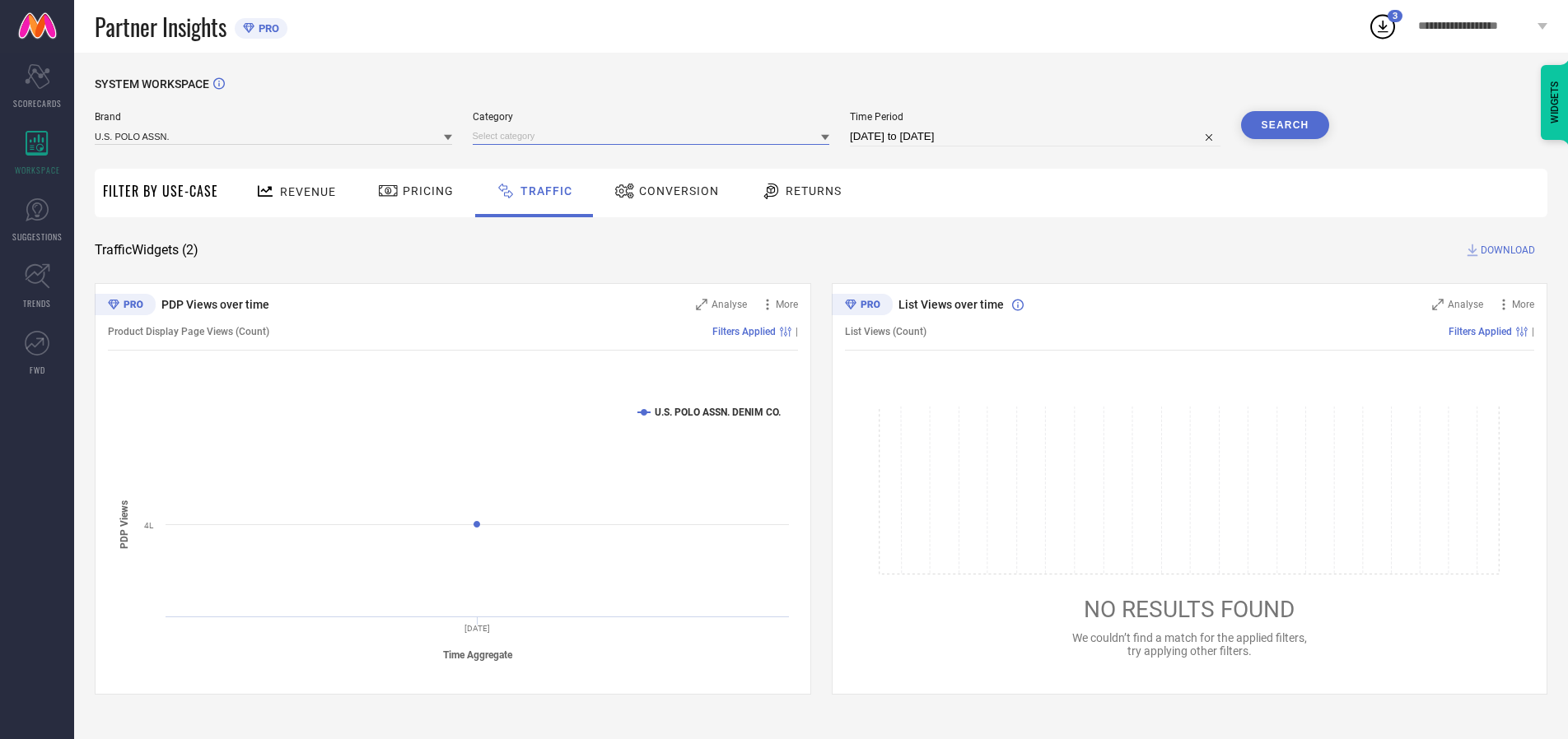
click at [655, 136] on input at bounding box center [651, 136] width 357 height 17
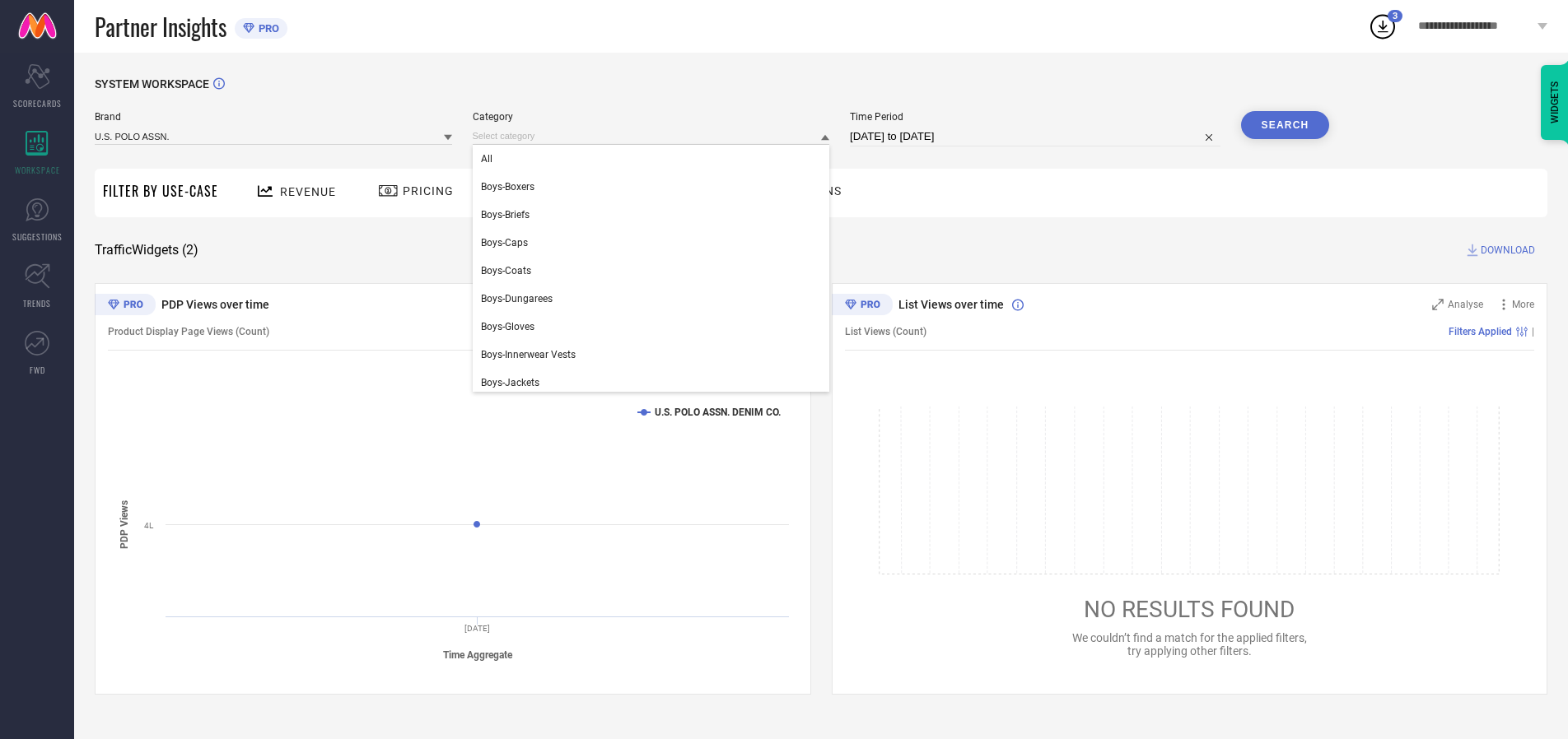
click at [655, 159] on div "All" at bounding box center [651, 158] width 357 height 28
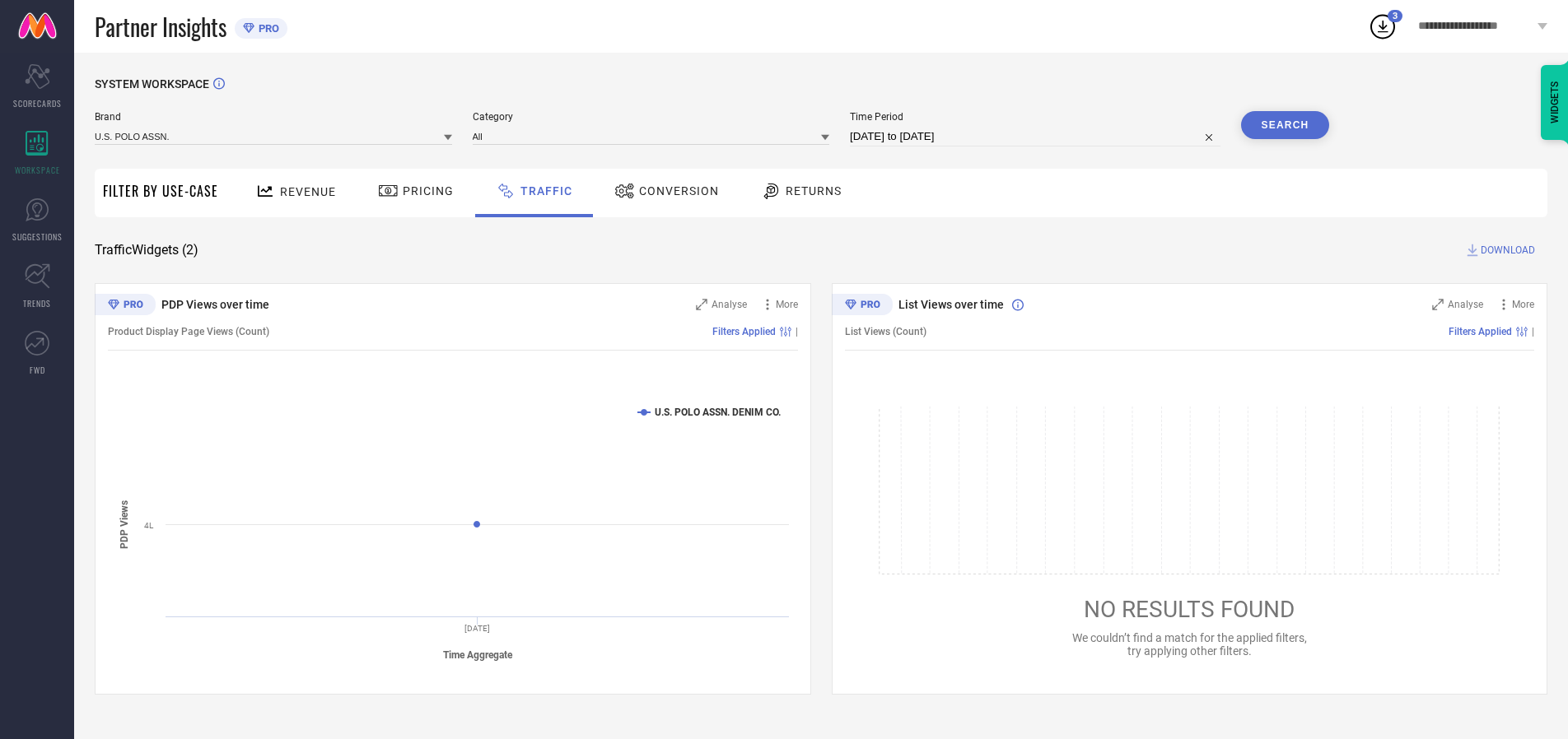
click at [1285, 125] on button "Search" at bounding box center [1286, 125] width 89 height 28
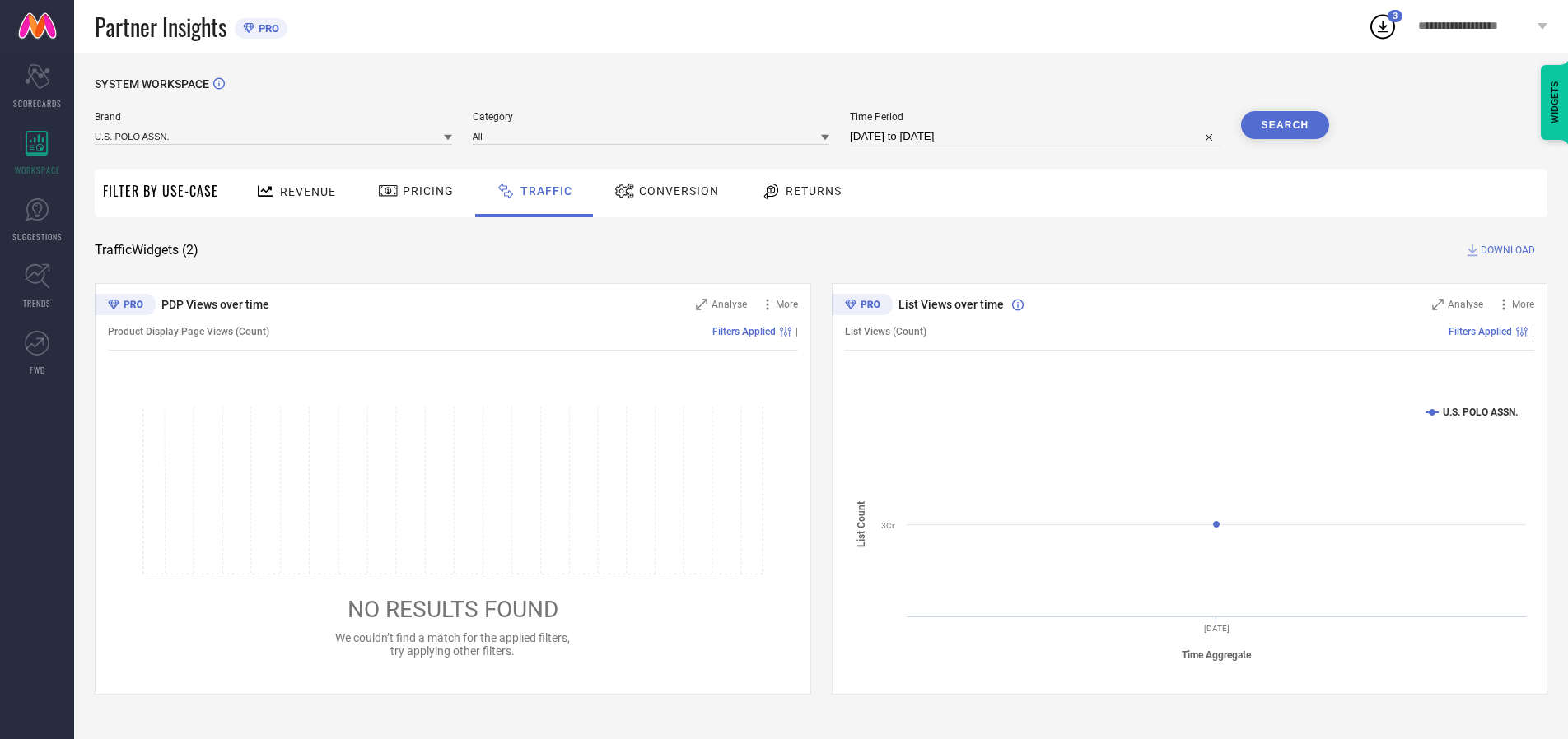
click at [1506, 251] on span "DOWNLOAD" at bounding box center [1508, 251] width 54 height 16
click at [1038, 137] on input at bounding box center [1035, 137] width 371 height 20
select select "9"
select select "2025"
select select "10"
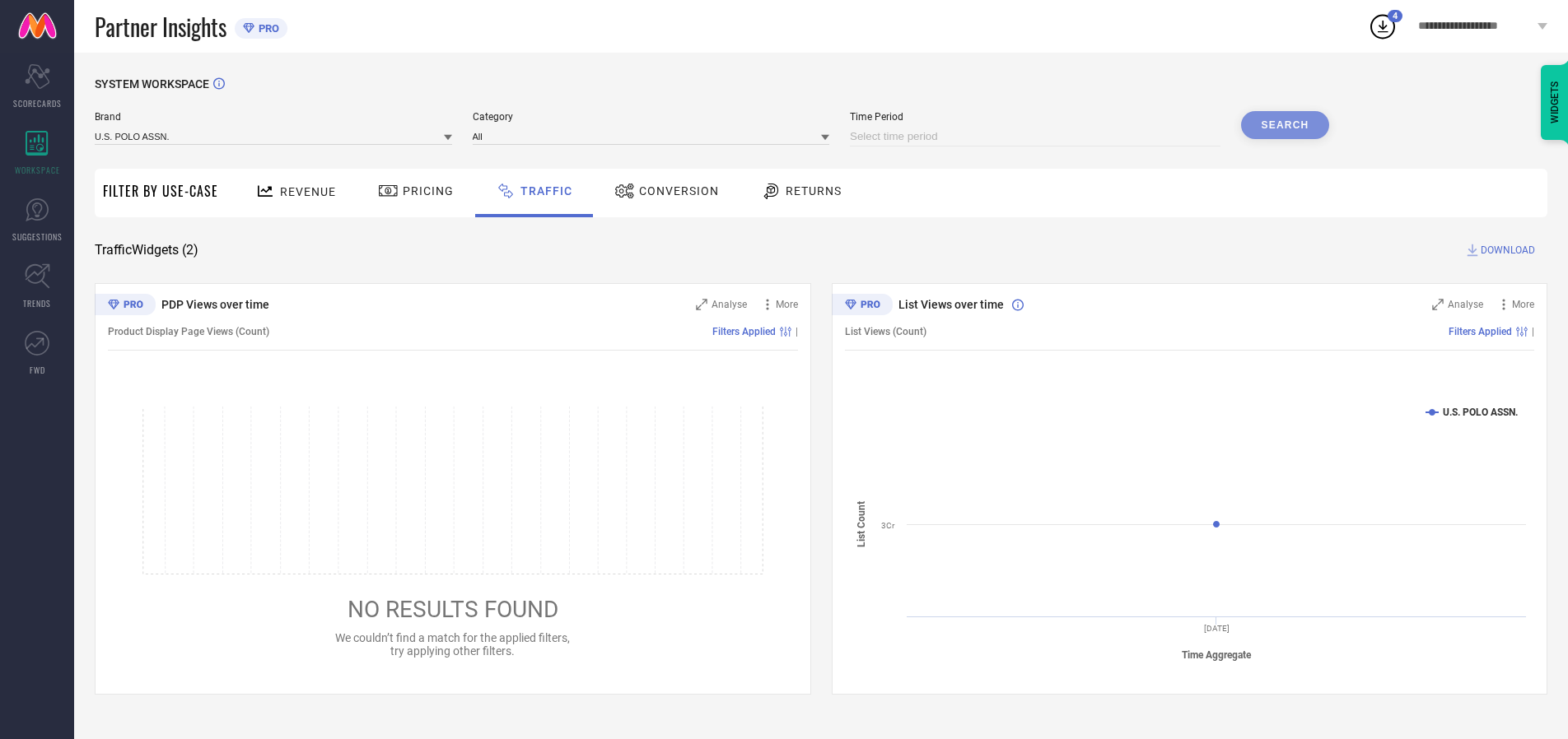
select select "2025"
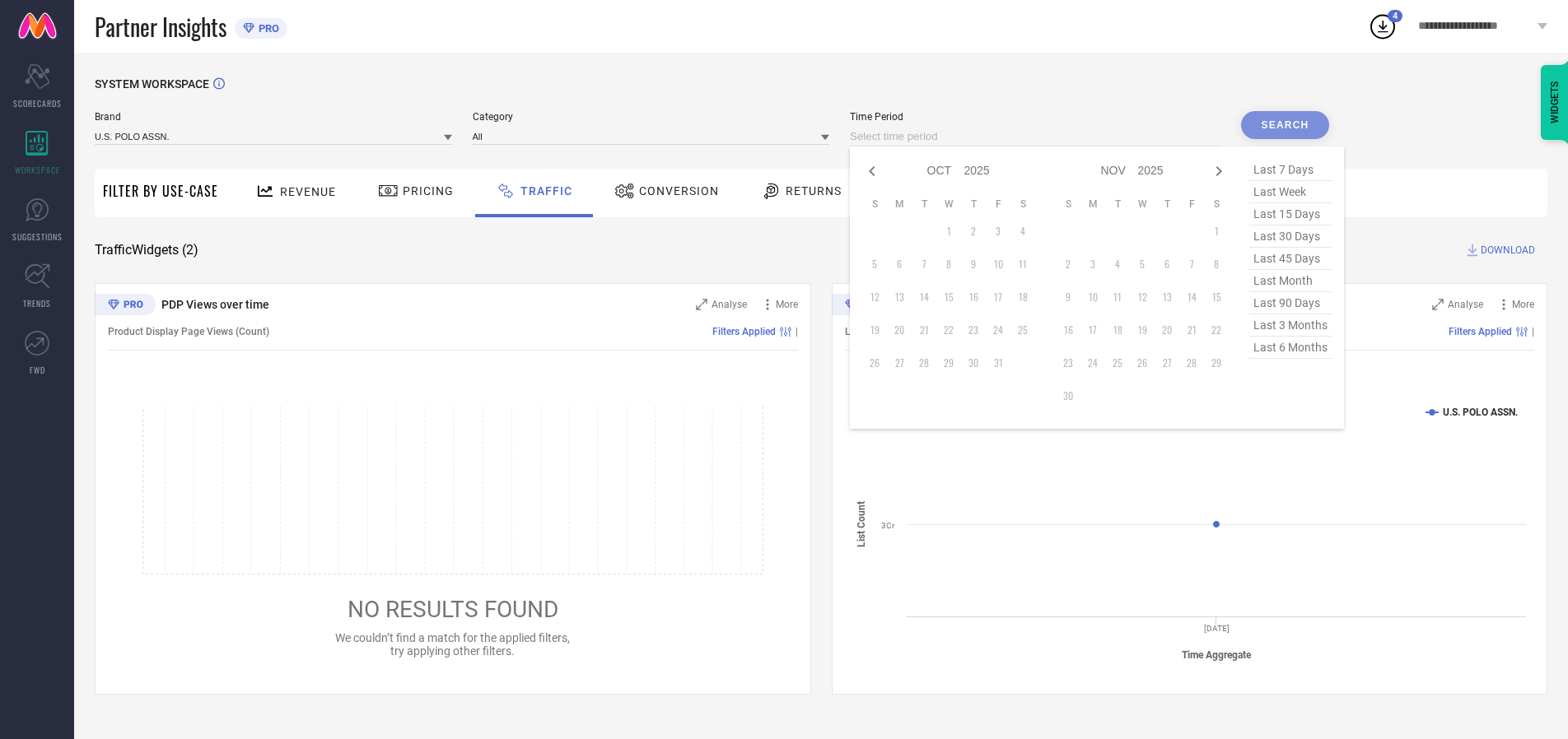
select select "8"
select select "2025"
select select "9"
select select "2025"
click at [904, 363] on td "29" at bounding box center [898, 363] width 24 height 24
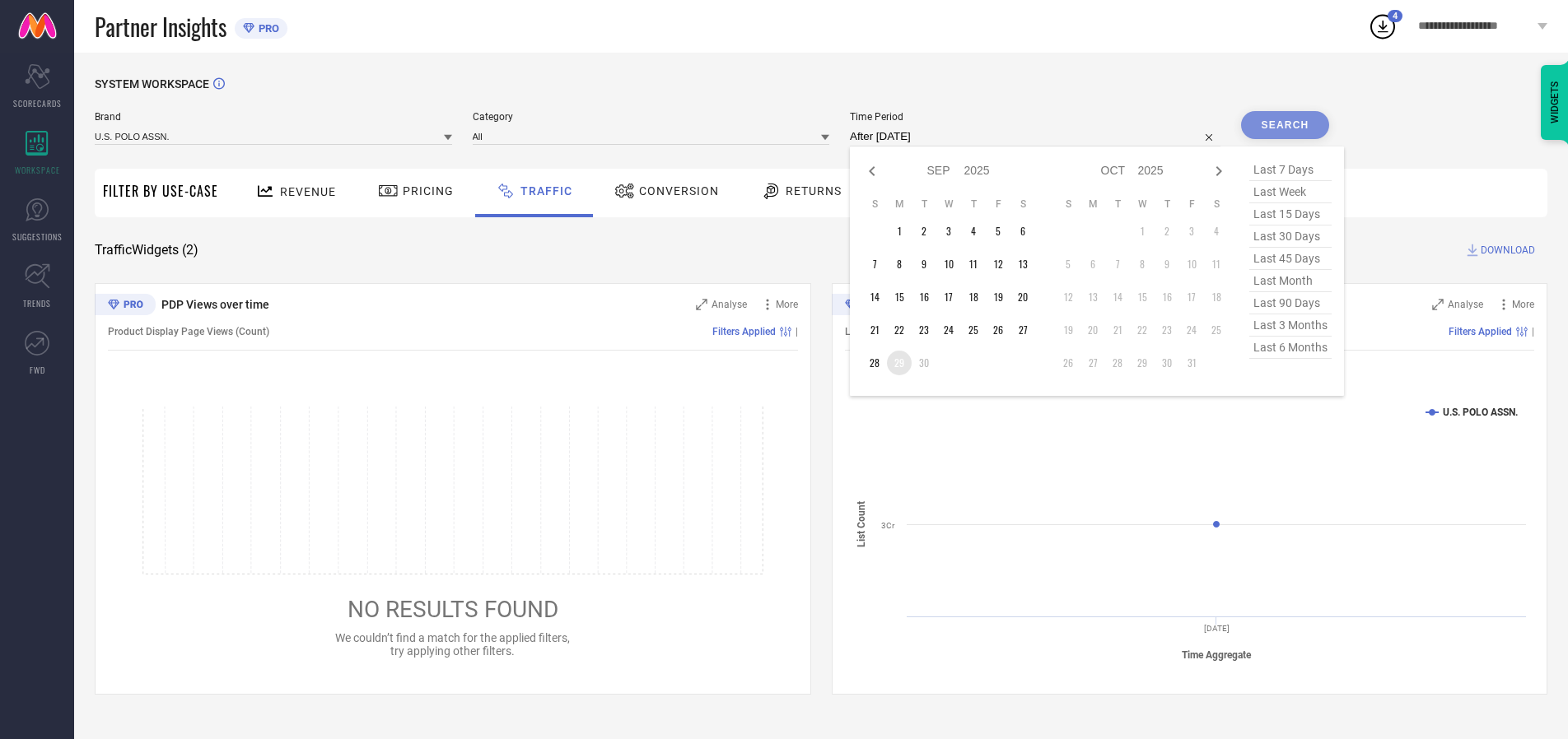
type input "[DATE] to [DATE]"
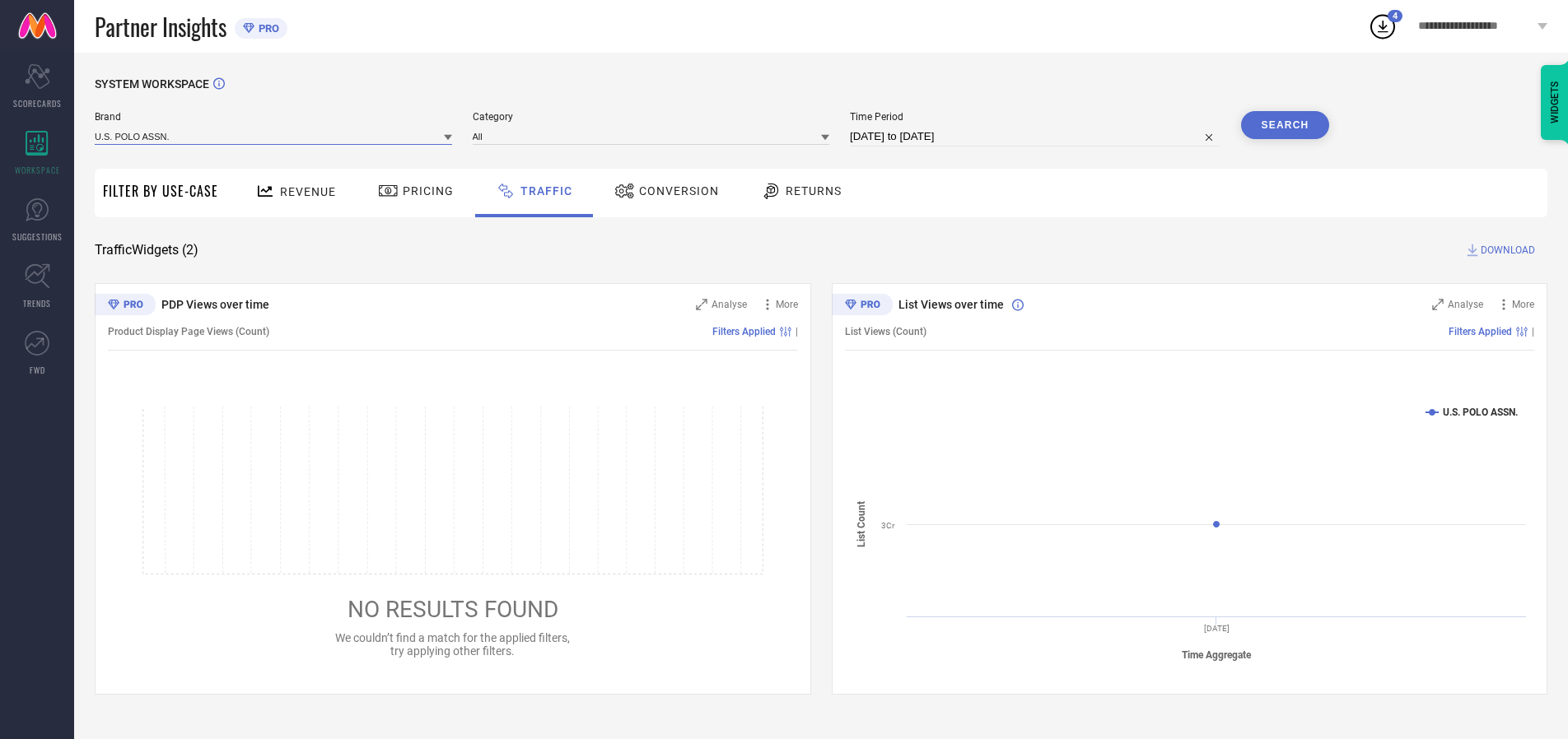
click at [274, 136] on input at bounding box center [273, 136] width 357 height 17
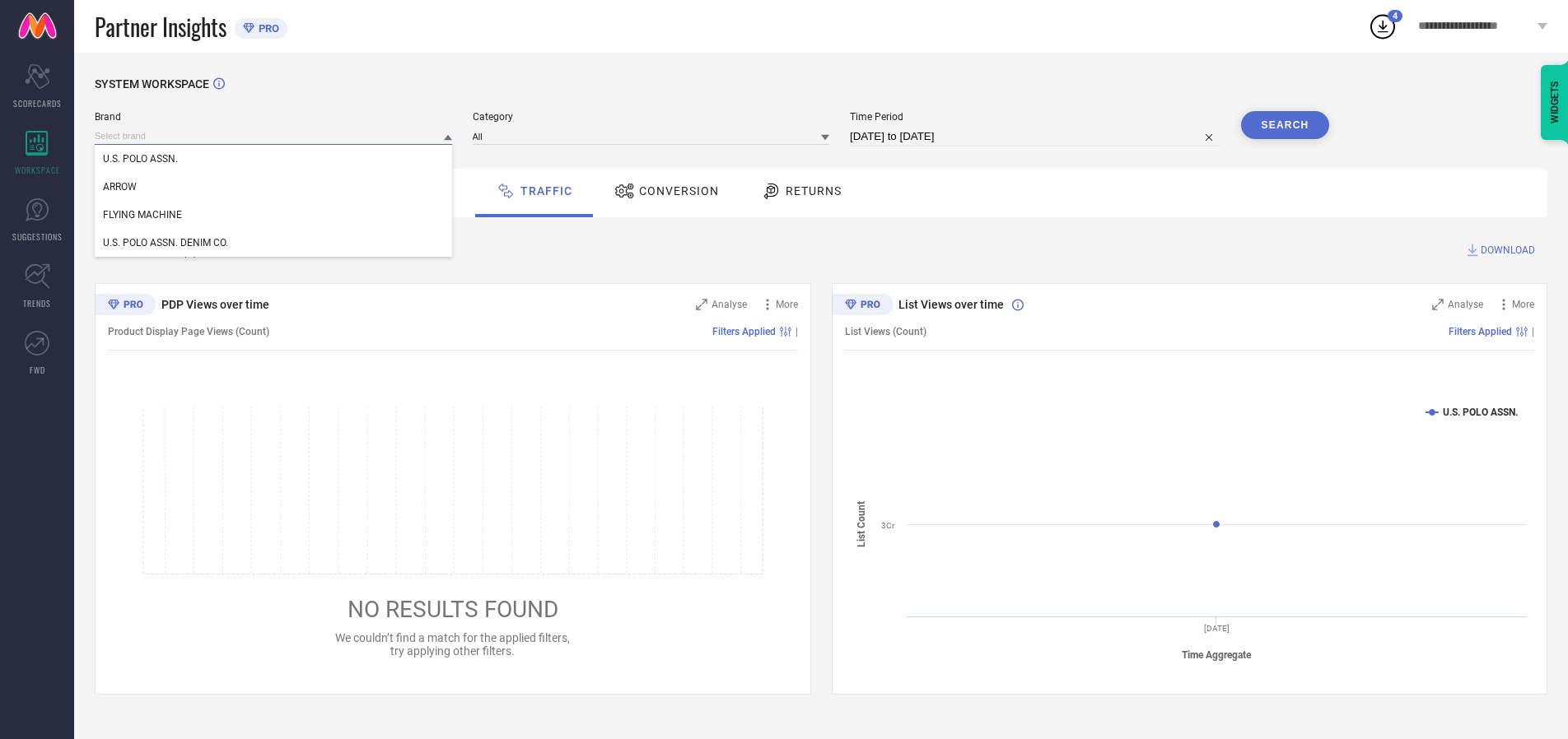
click at [274, 136] on input at bounding box center [273, 136] width 357 height 17
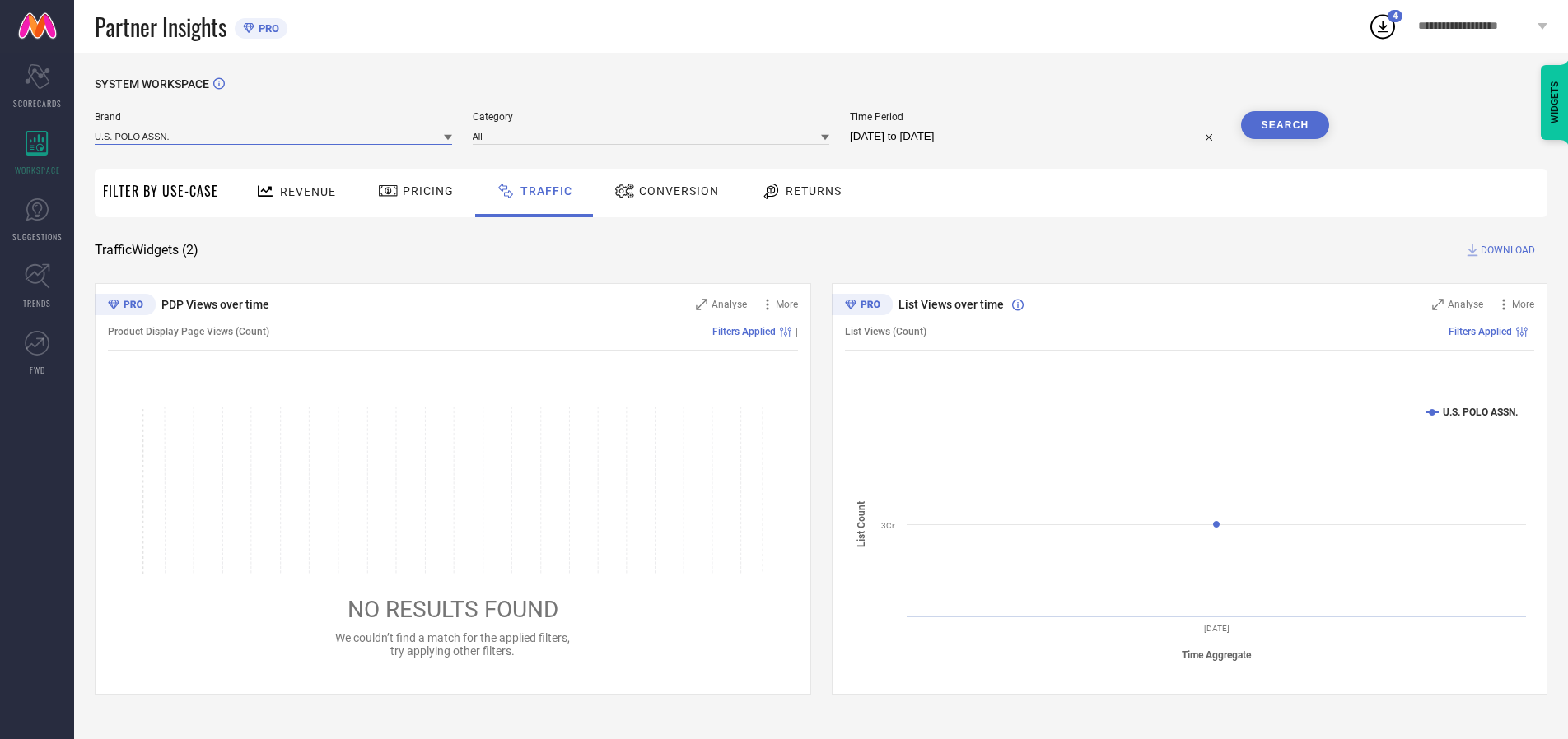
click at [274, 136] on input at bounding box center [273, 136] width 357 height 17
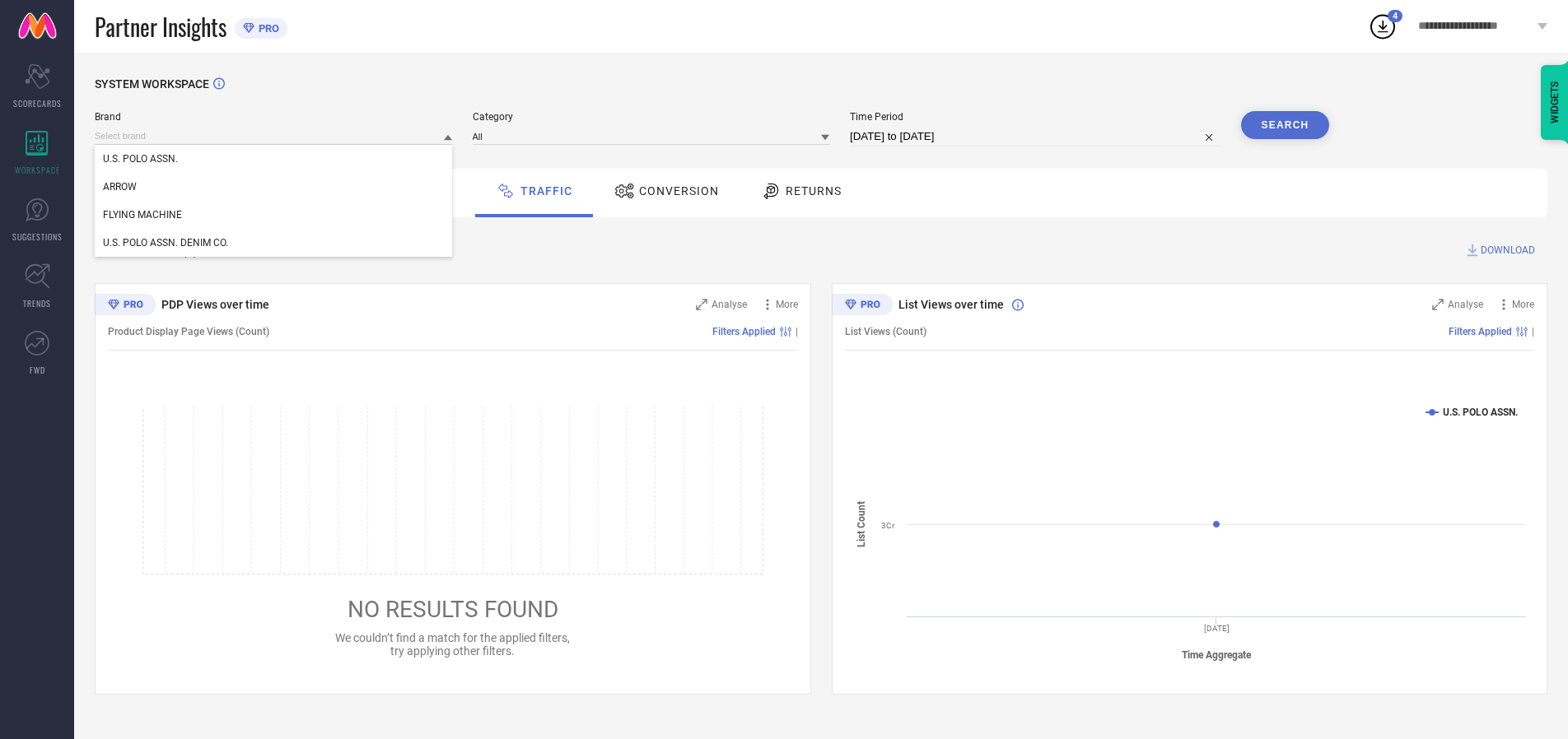
click at [274, 159] on div "U.S. POLO ASSN." at bounding box center [273, 158] width 357 height 28
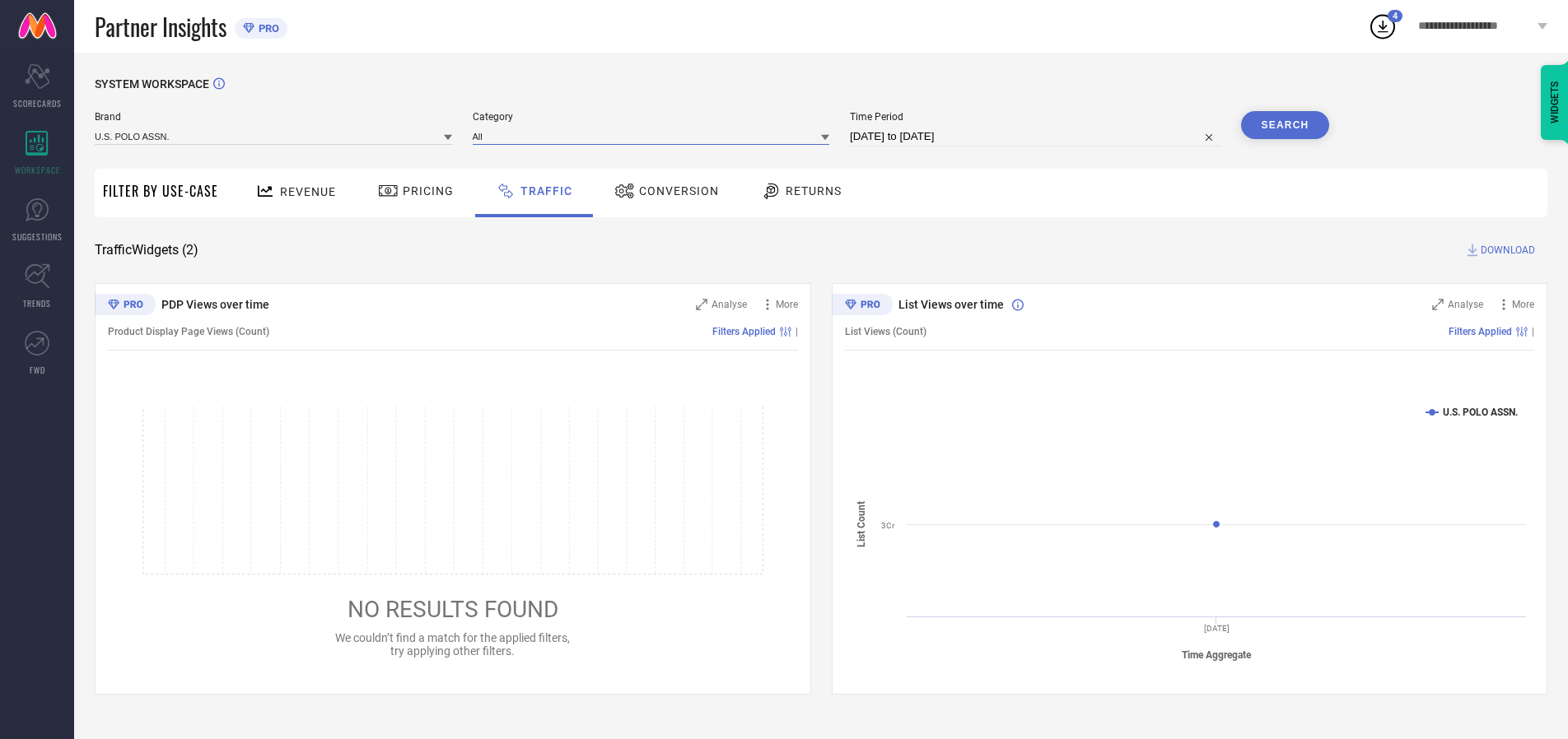
click at [655, 136] on input at bounding box center [651, 136] width 357 height 17
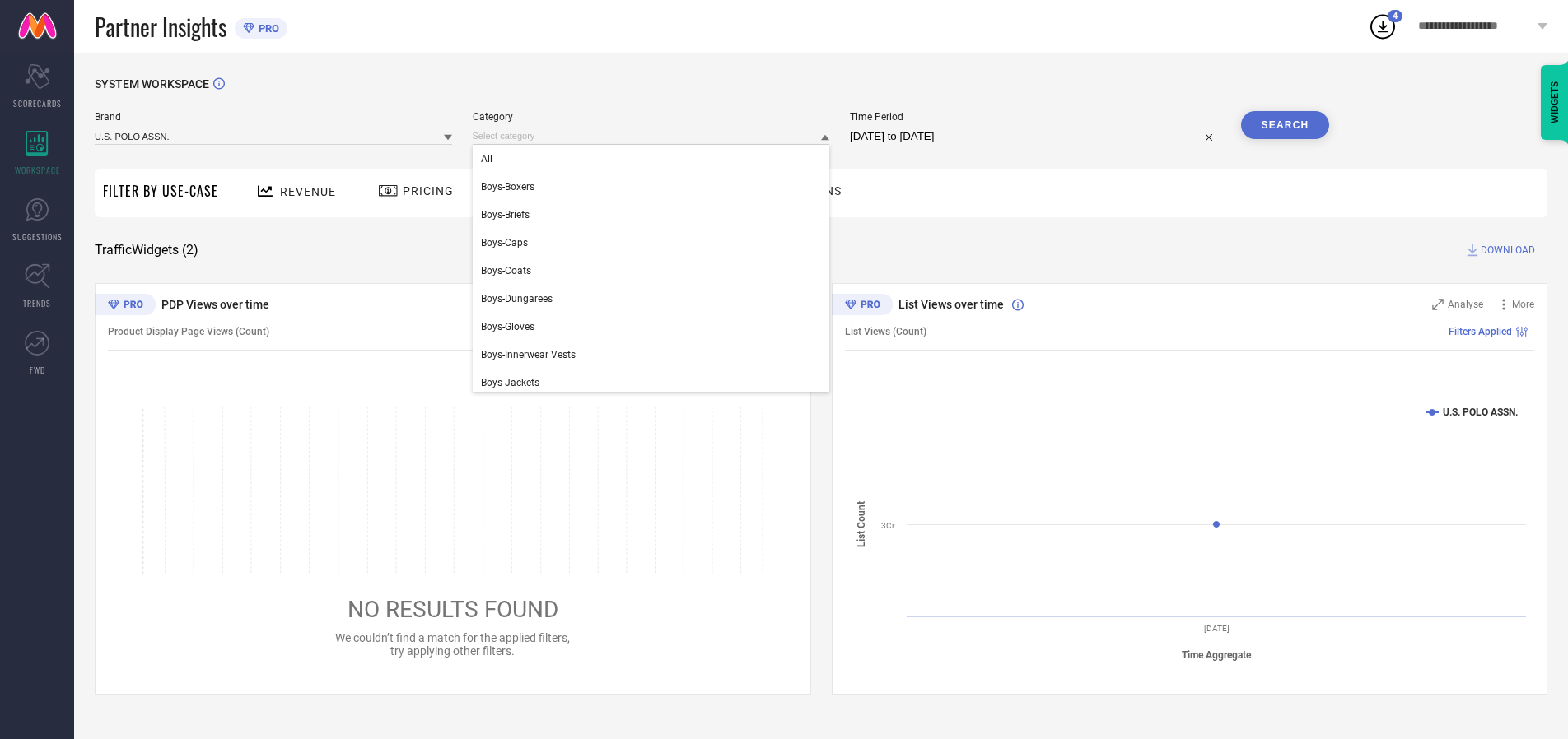
click at [655, 159] on div "All" at bounding box center [651, 158] width 357 height 28
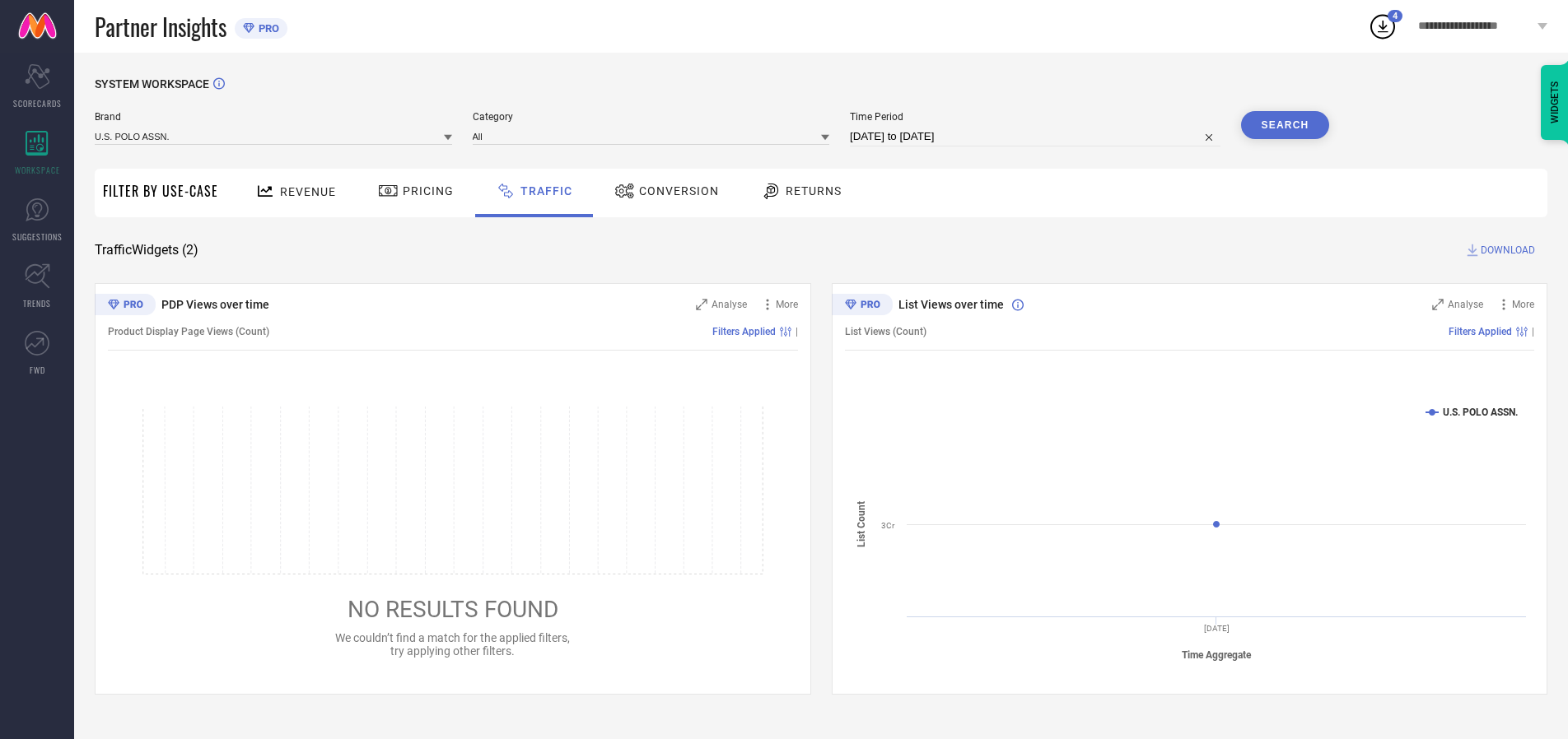
click at [1285, 125] on button "Search" at bounding box center [1286, 125] width 89 height 28
click at [1506, 251] on span "DOWNLOAD" at bounding box center [1508, 251] width 54 height 16
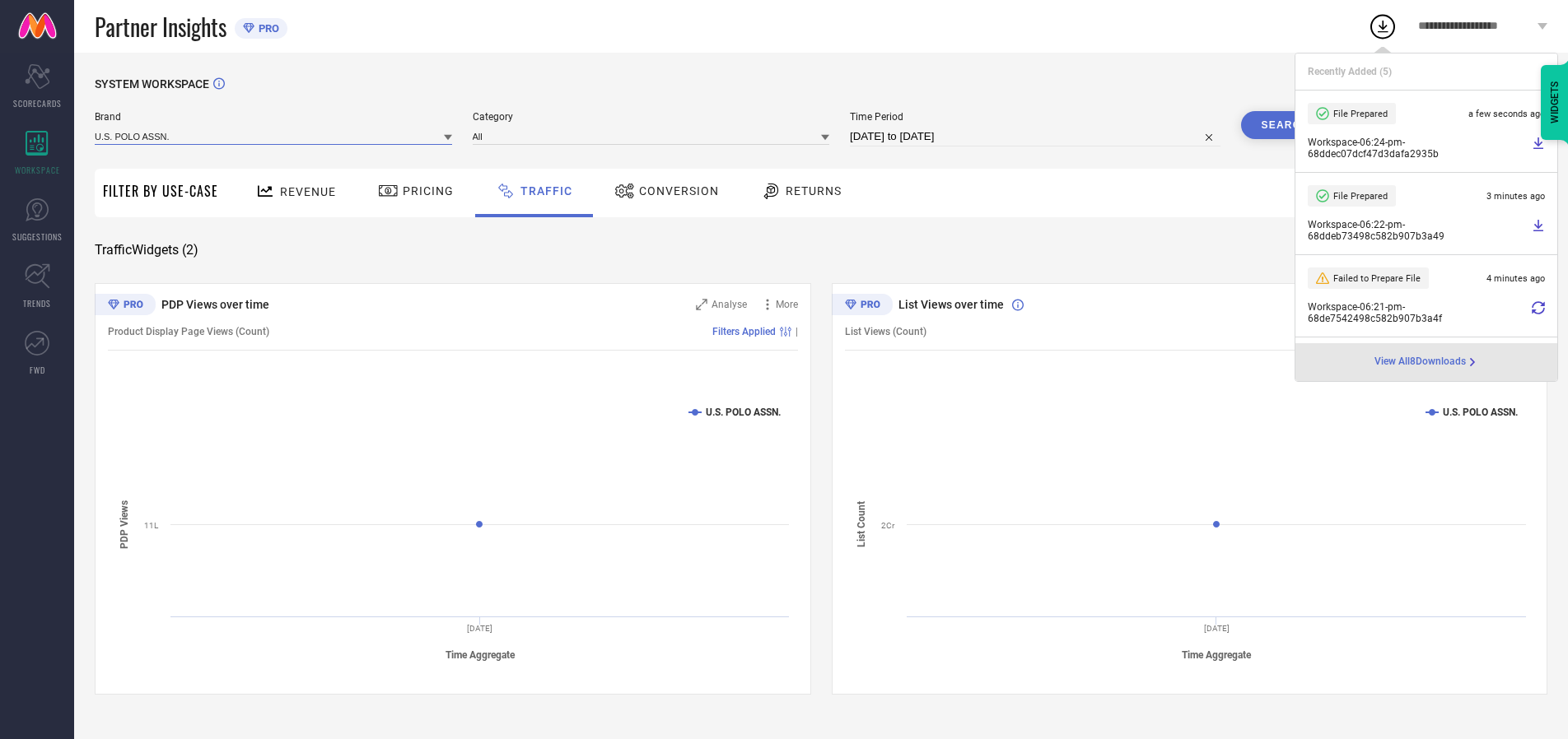
click at [274, 136] on input at bounding box center [273, 136] width 357 height 17
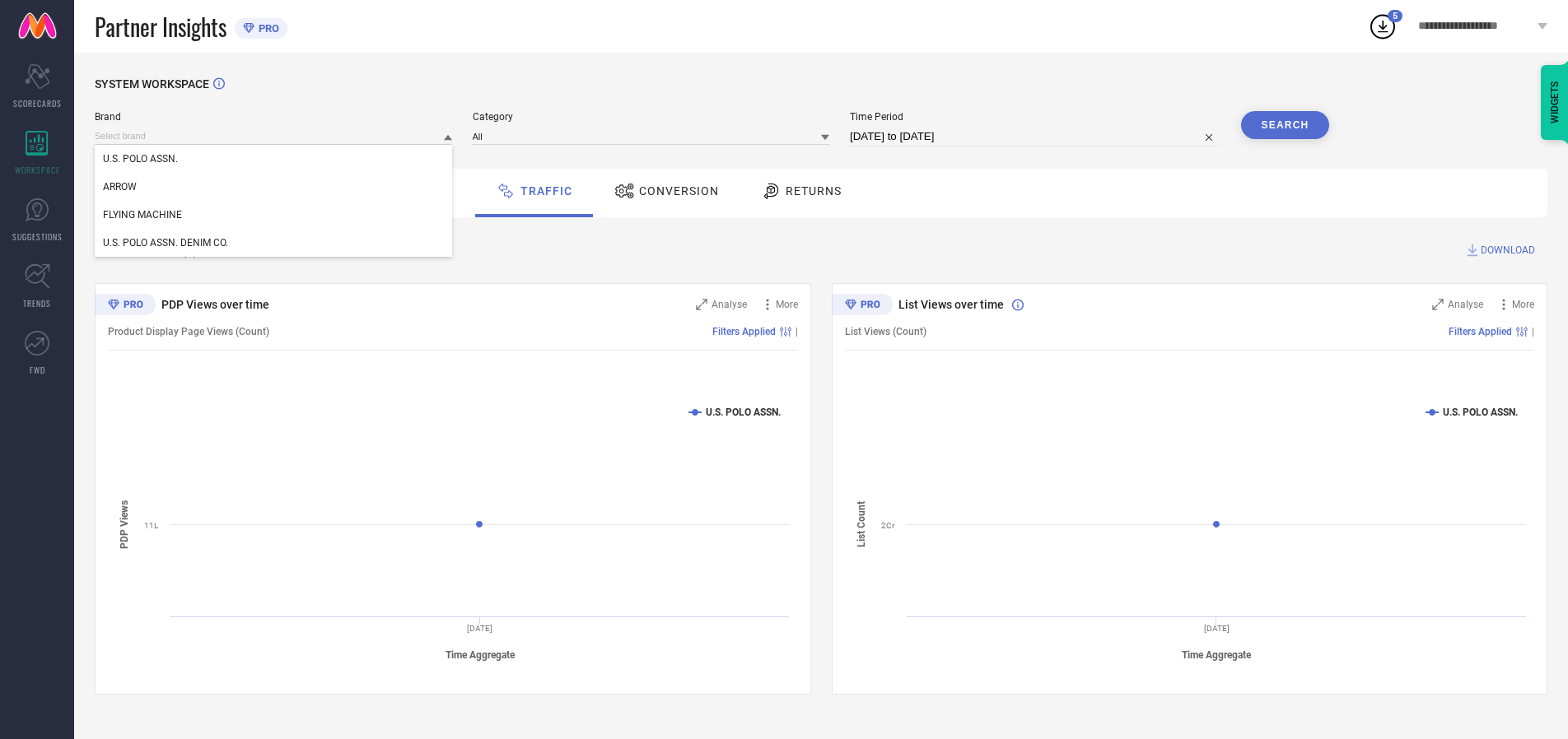
click at [274, 243] on div "U.S. POLO ASSN. DENIM CO." at bounding box center [273, 242] width 357 height 28
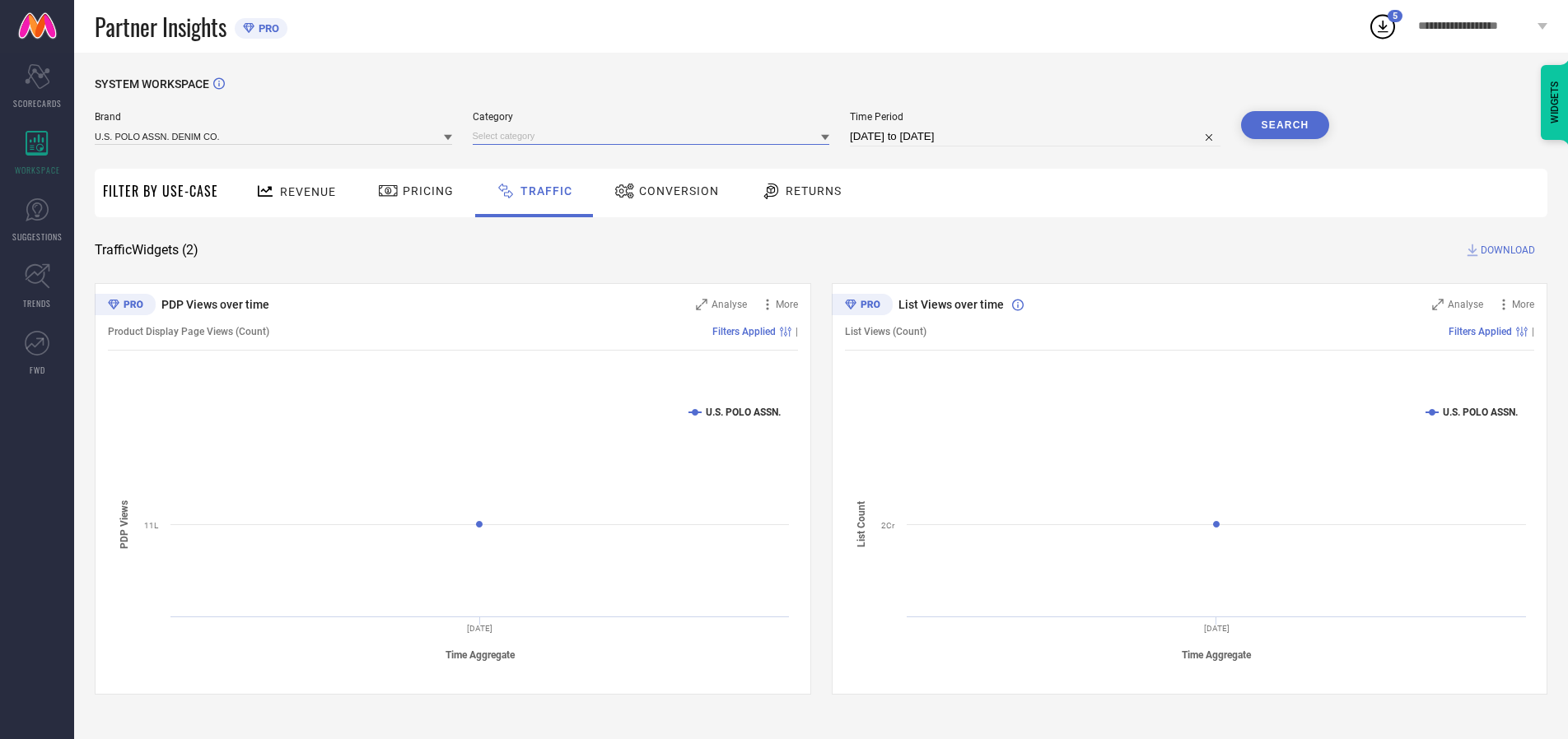
click at [655, 136] on input at bounding box center [651, 136] width 357 height 17
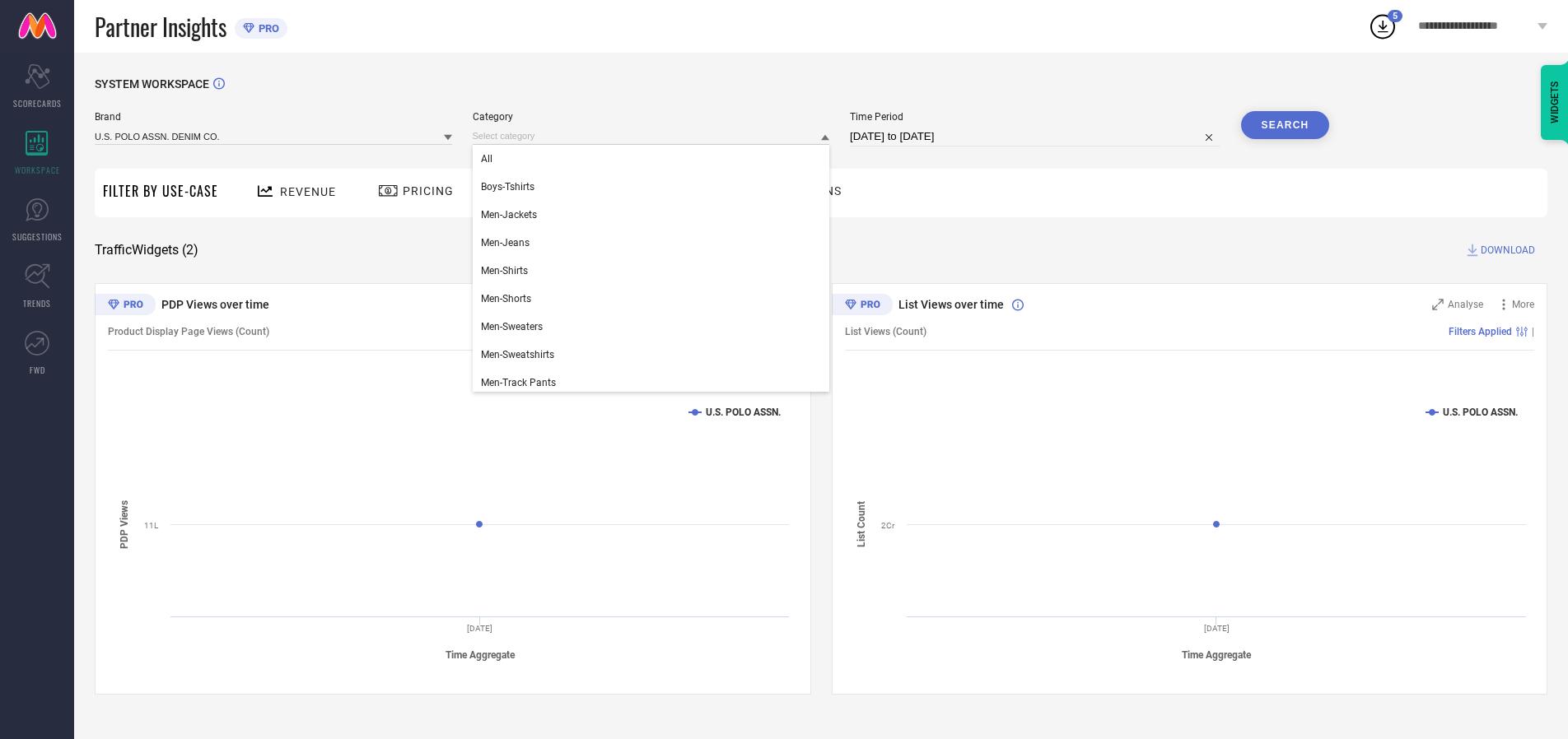
click at [655, 159] on div "All" at bounding box center [651, 158] width 357 height 28
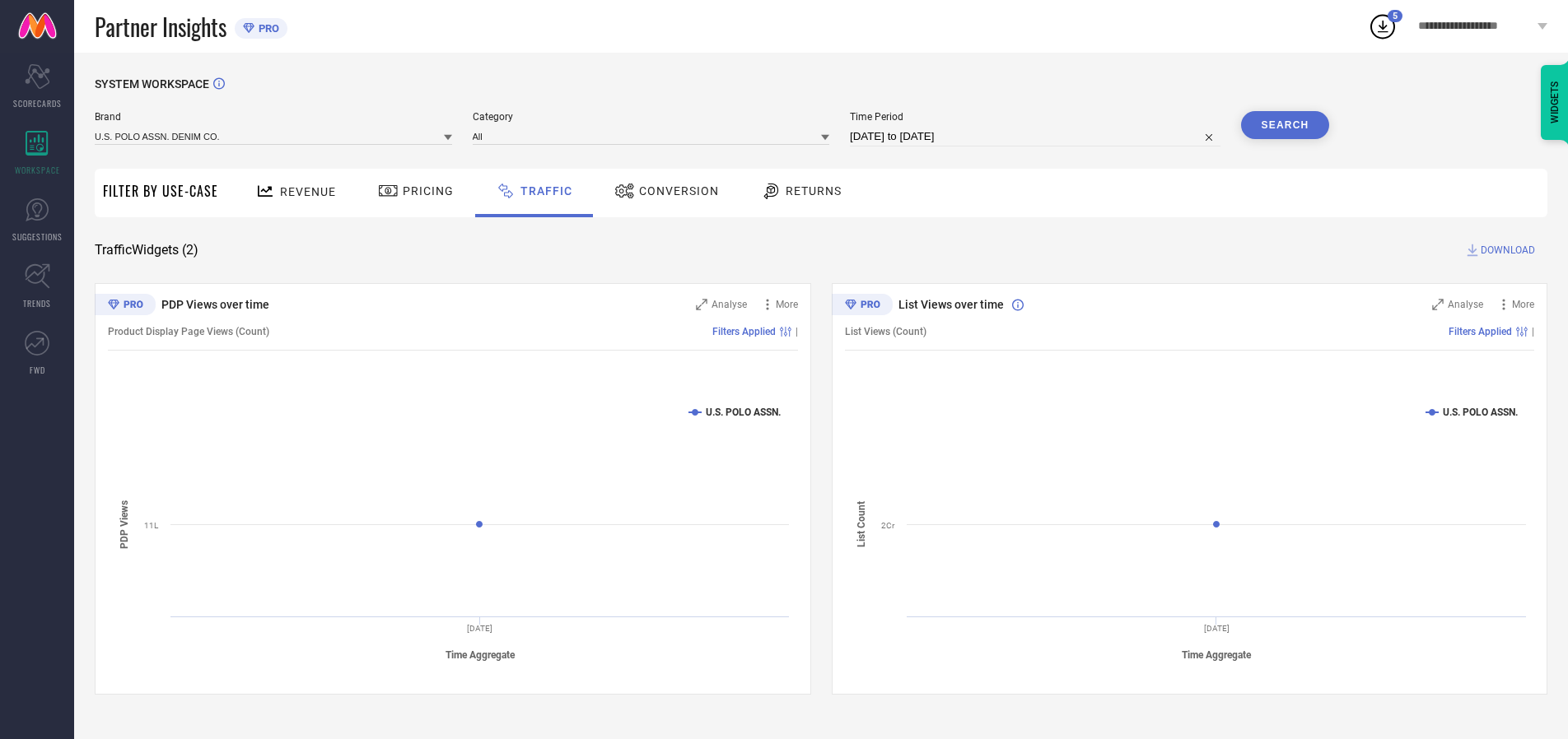
click at [1285, 125] on button "Search" at bounding box center [1286, 125] width 89 height 28
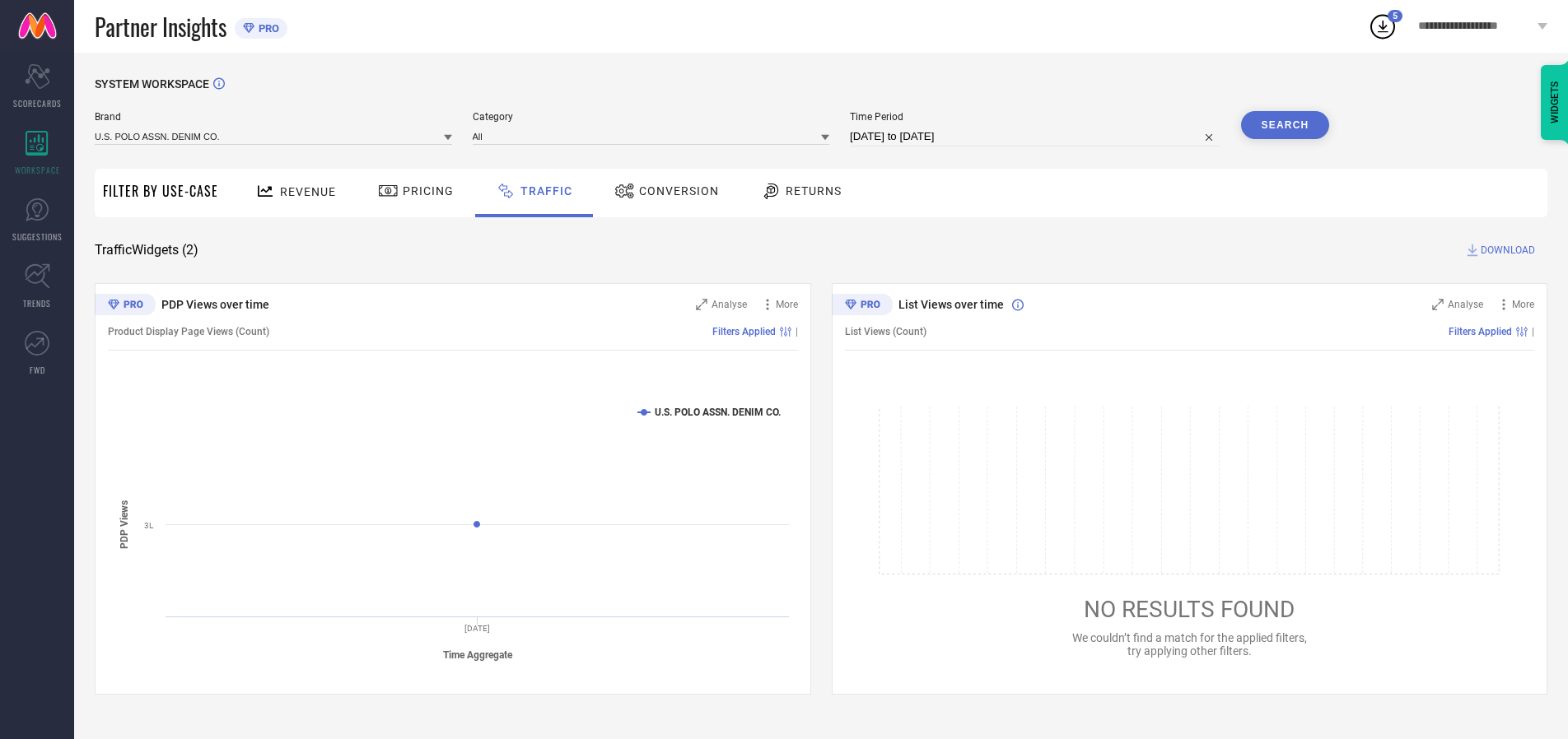
click at [1506, 251] on span "DOWNLOAD" at bounding box center [1508, 251] width 54 height 16
